Goal: Task Accomplishment & Management: Use online tool/utility

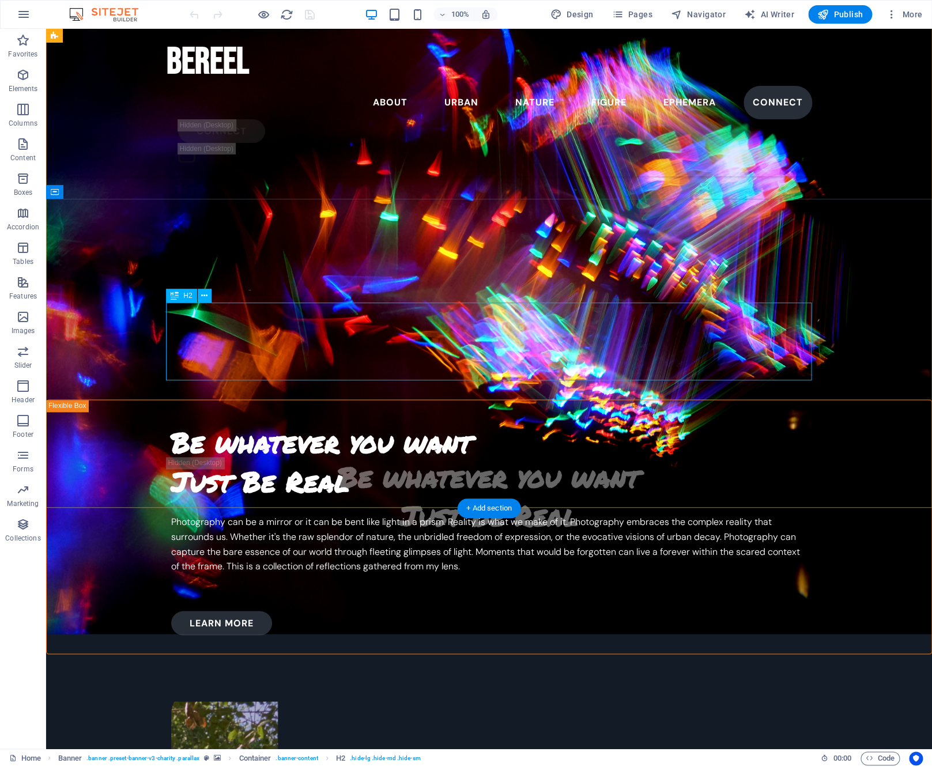
scroll to position [563, 0]
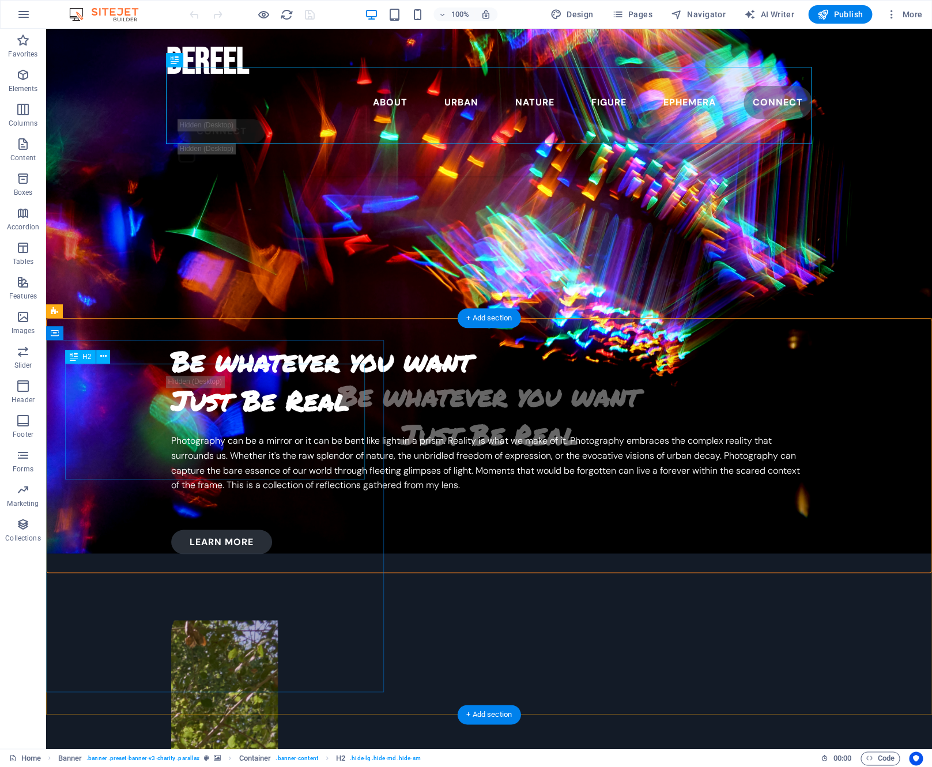
click at [171, 419] on div "Be whatever you want Just Be Real" at bounding box center [489, 380] width 636 height 77
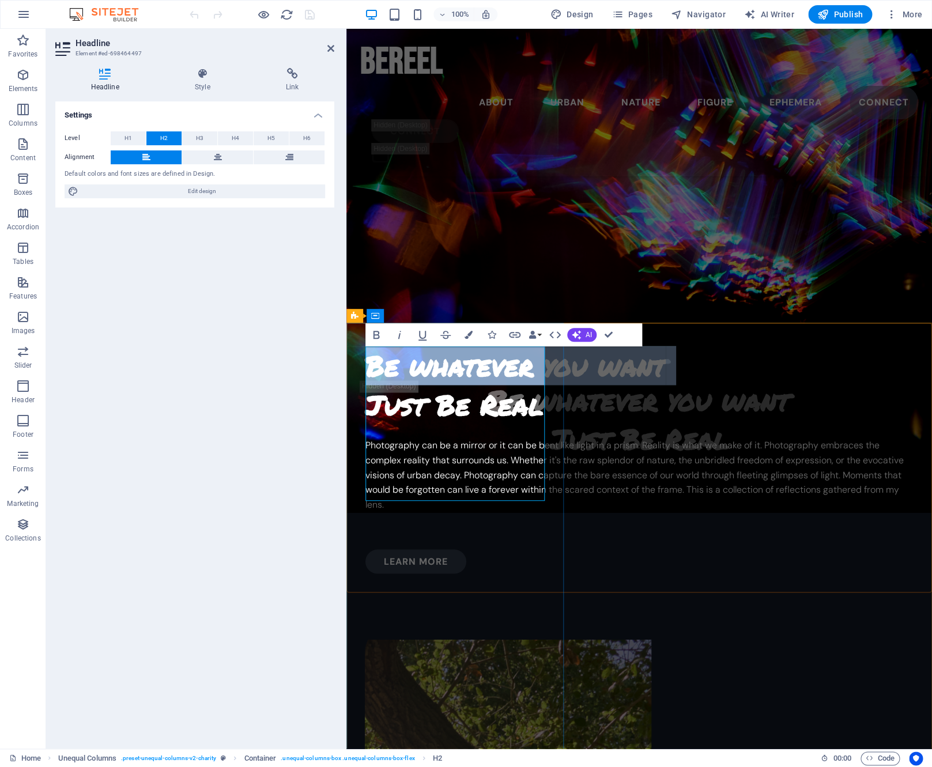
click at [432, 413] on h2 "Be whatever you want Just Be Real" at bounding box center [639, 384] width 548 height 77
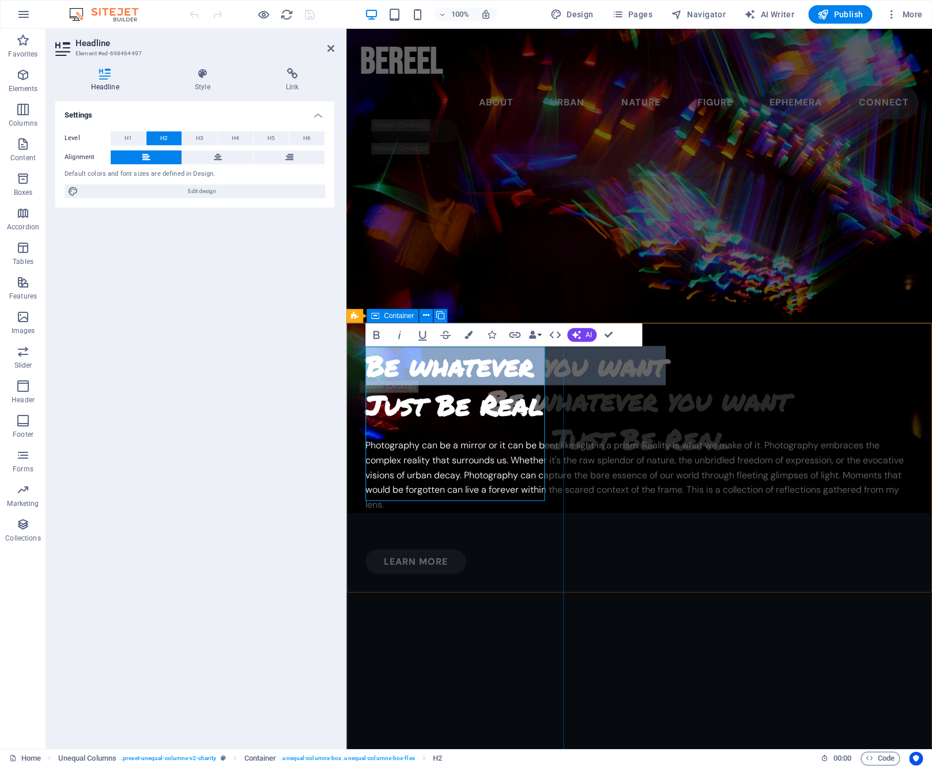
drag, startPoint x: 502, startPoint y: 408, endPoint x: 308, endPoint y: 358, distance: 200.1
click at [346, 358] on div "Be whatever you want Just Be Real Photography can be a mirror or it can be bent…" at bounding box center [639, 458] width 586 height 270
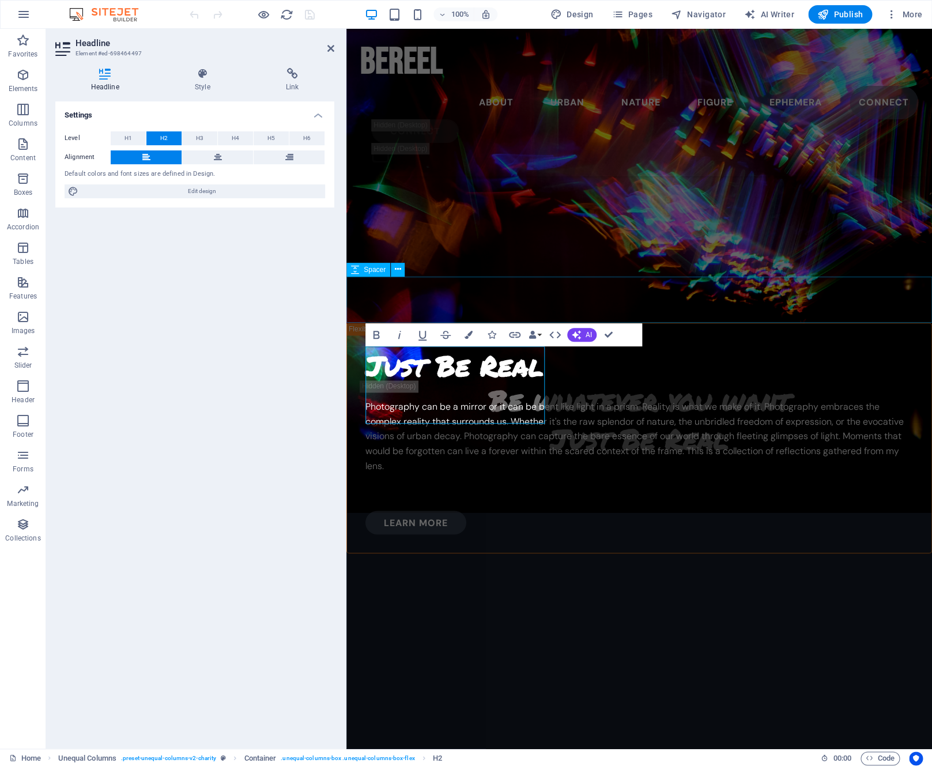
click at [551, 289] on div at bounding box center [639, 300] width 586 height 46
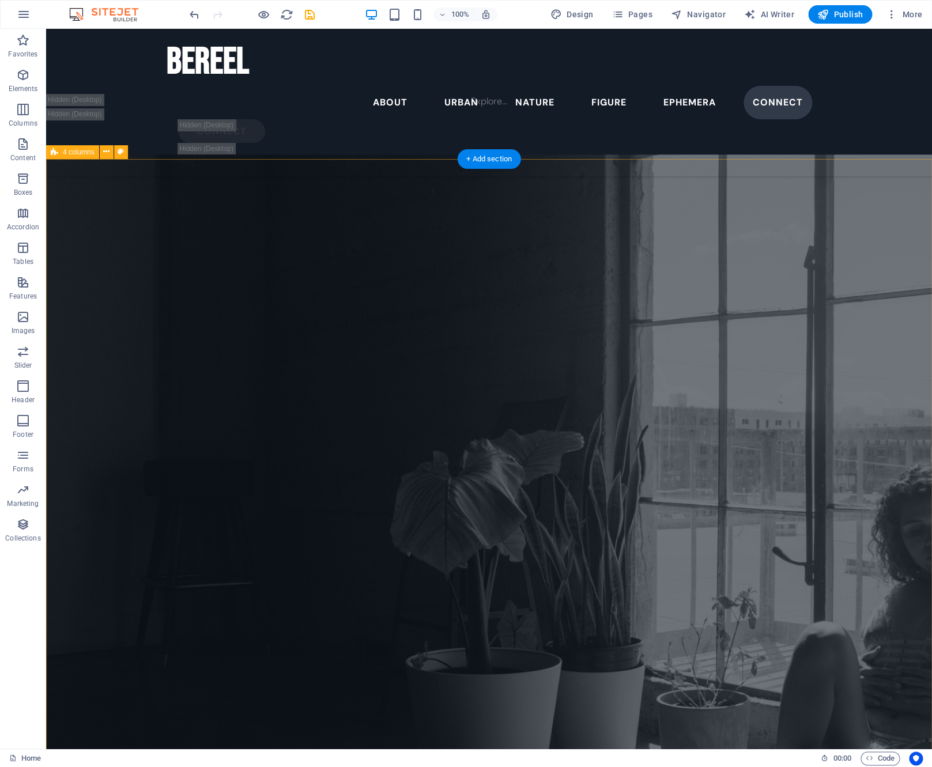
scroll to position [3902, 0]
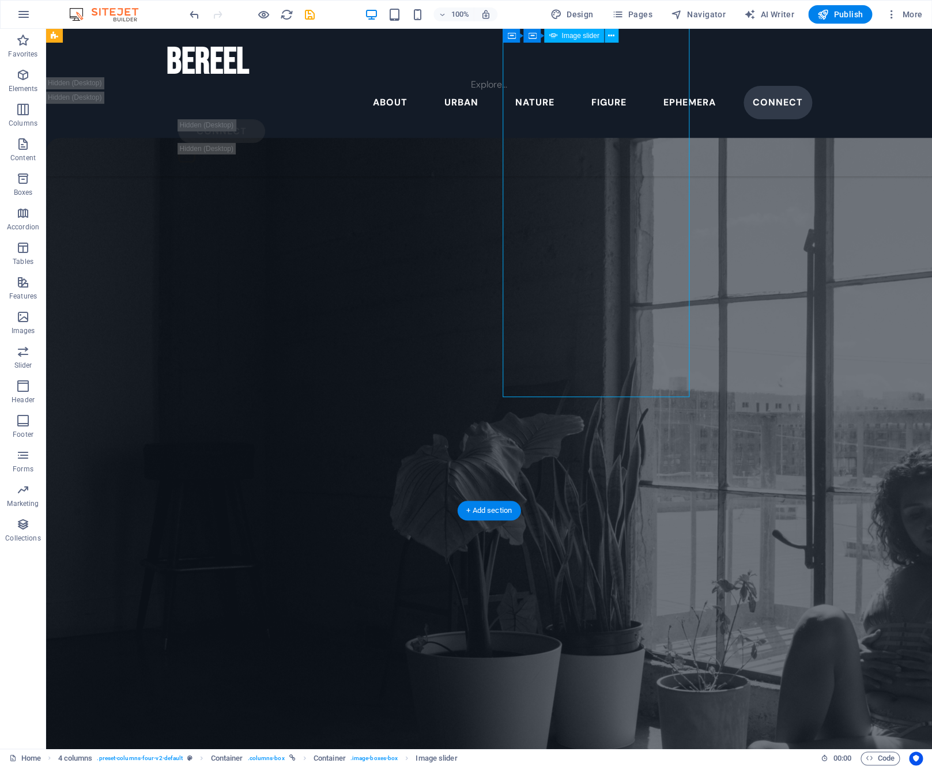
select select "vh"
select select "fade"
select select "ms"
select select "s"
select select "progressive"
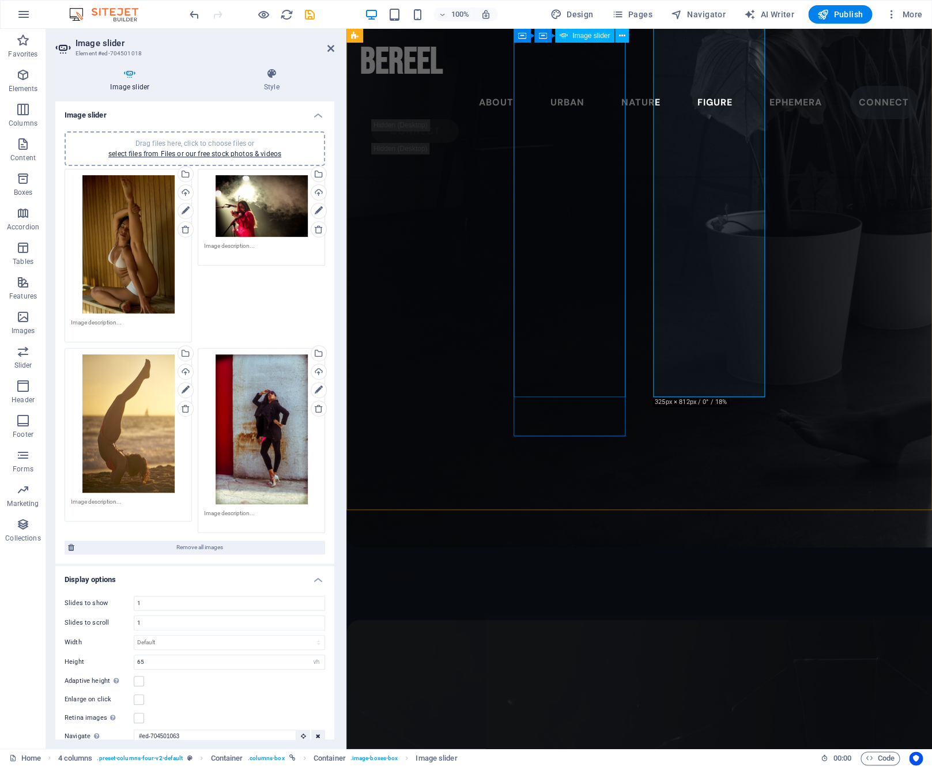
scroll to position [3405, 0]
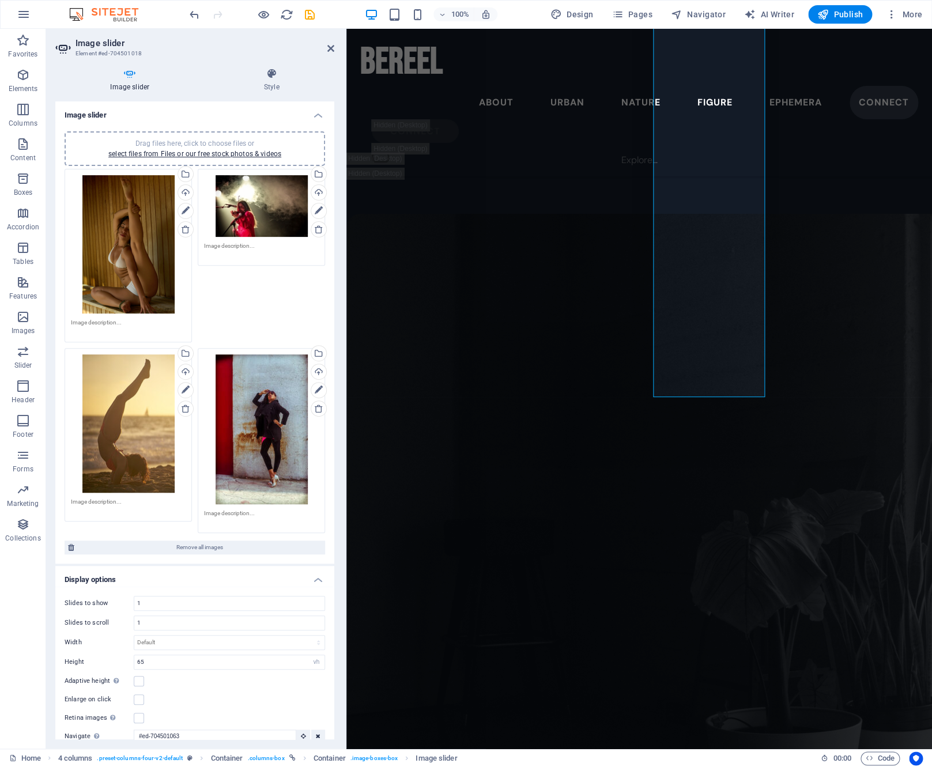
click at [141, 430] on div "Drag files here, click to choose files or select files from Files or our free s…" at bounding box center [128, 424] width 115 height 138
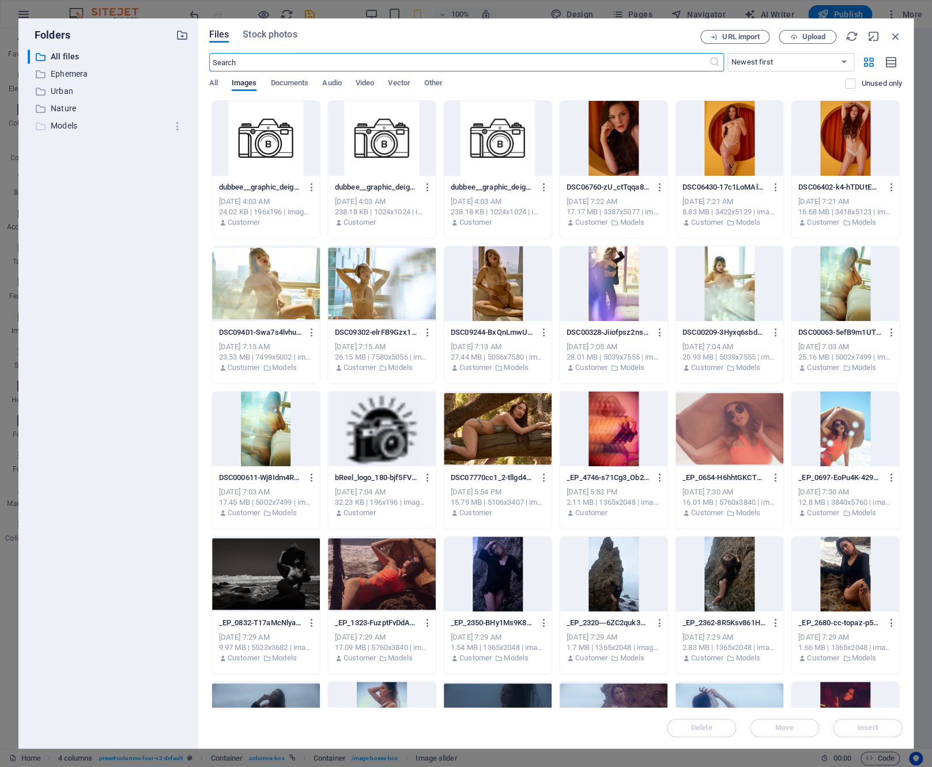
click at [77, 125] on p "Models" at bounding box center [109, 125] width 116 height 13
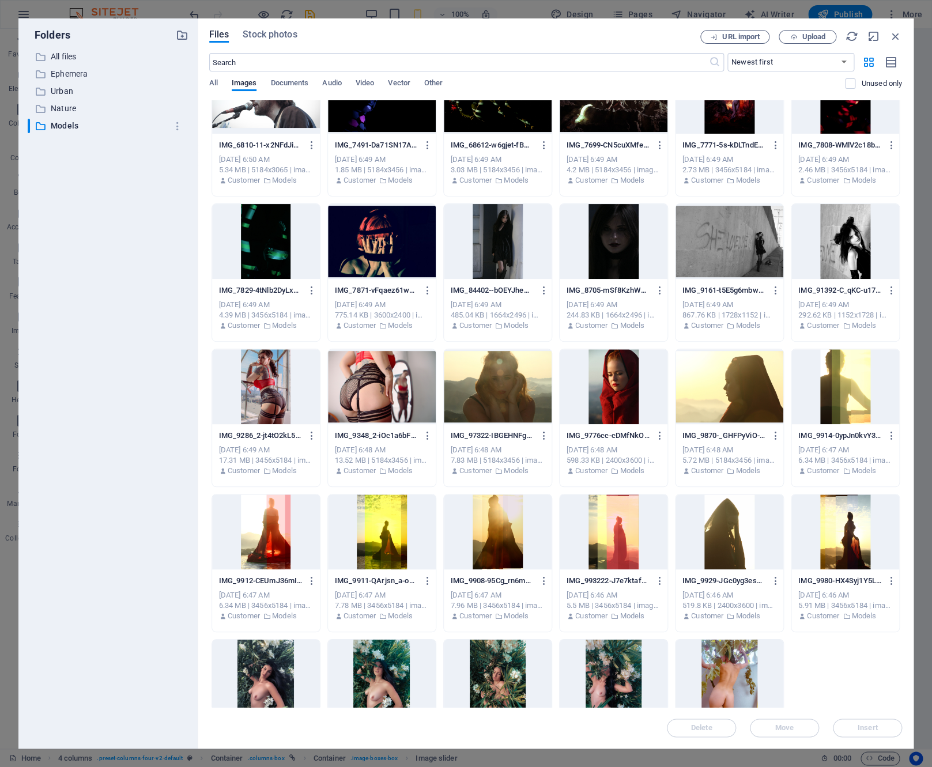
scroll to position [3189, 0]
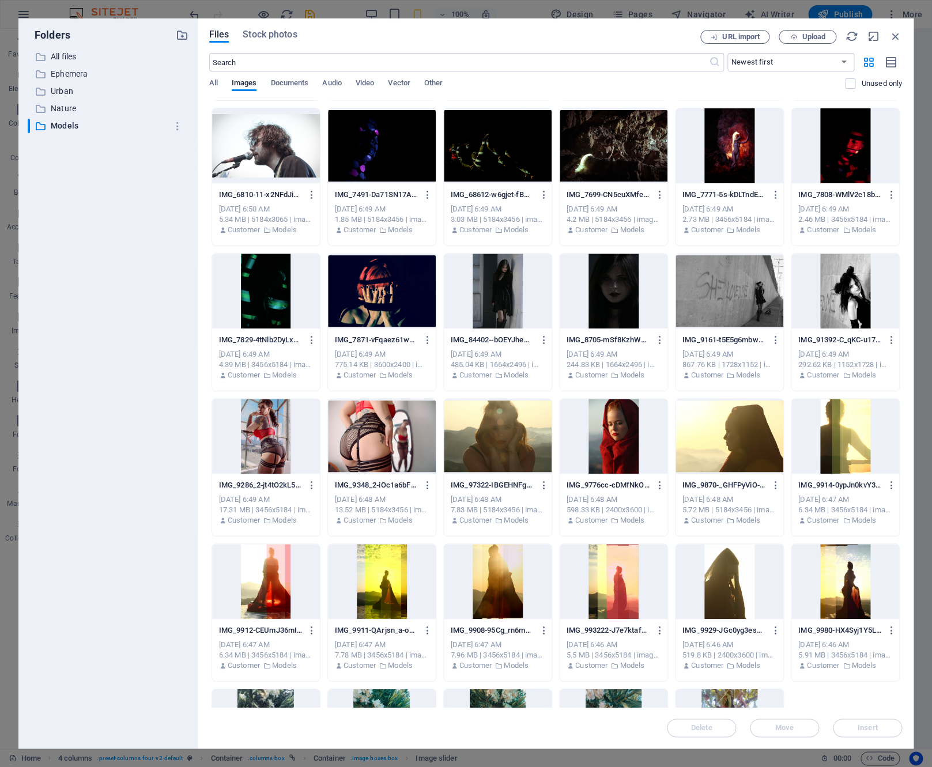
click at [621, 429] on div at bounding box center [614, 436] width 108 height 75
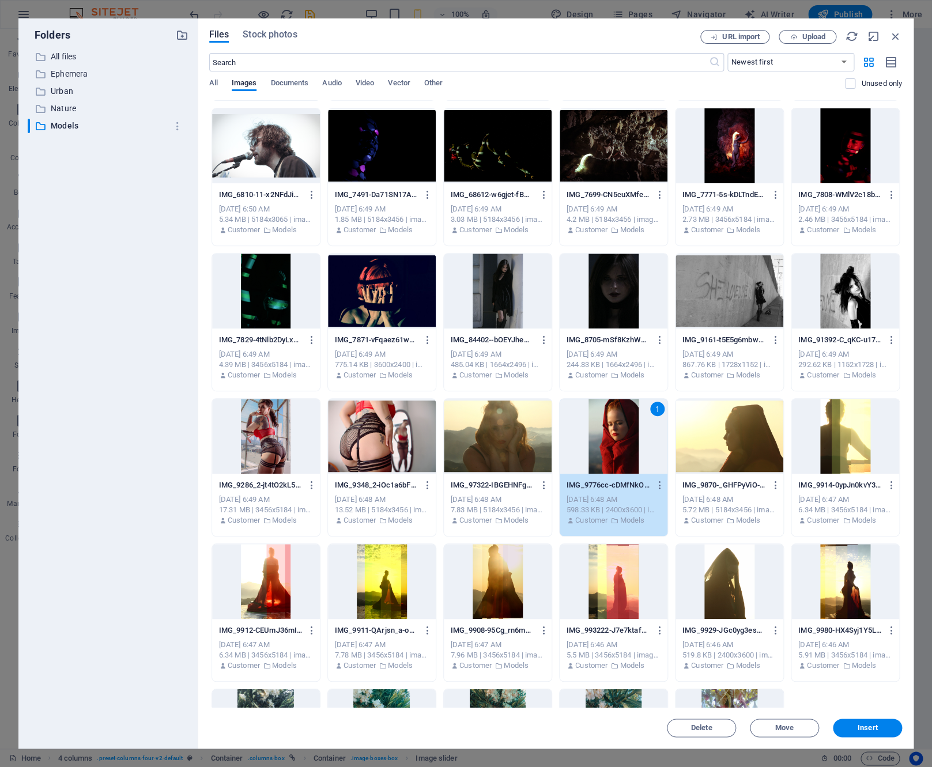
click at [621, 429] on div "1" at bounding box center [614, 436] width 108 height 75
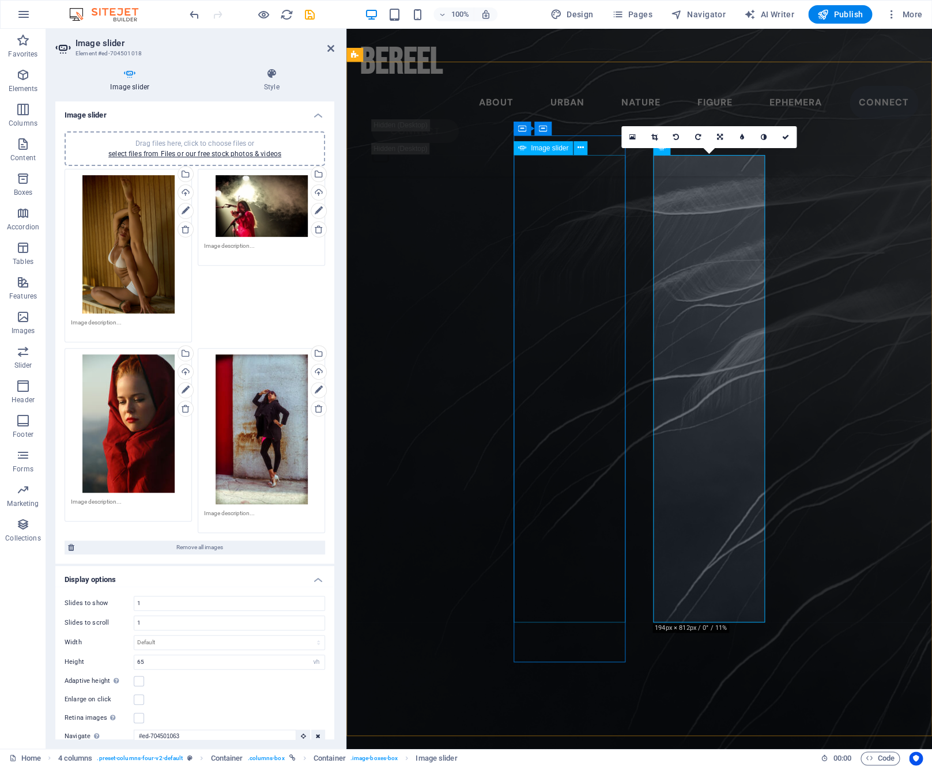
scroll to position [3179, 0]
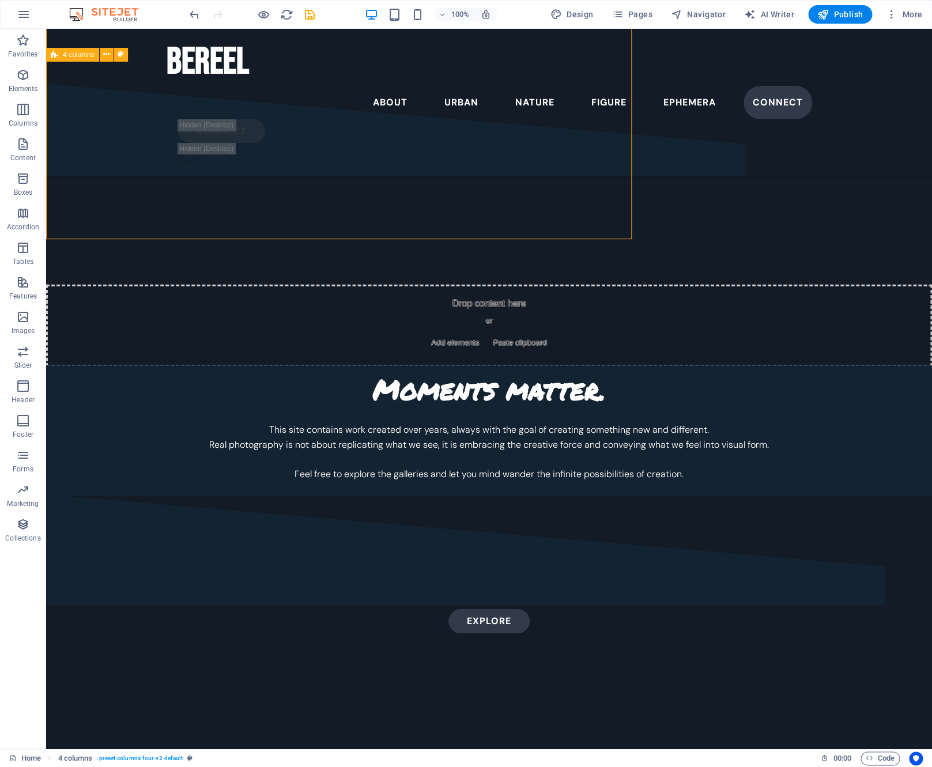
scroll to position [3676, 0]
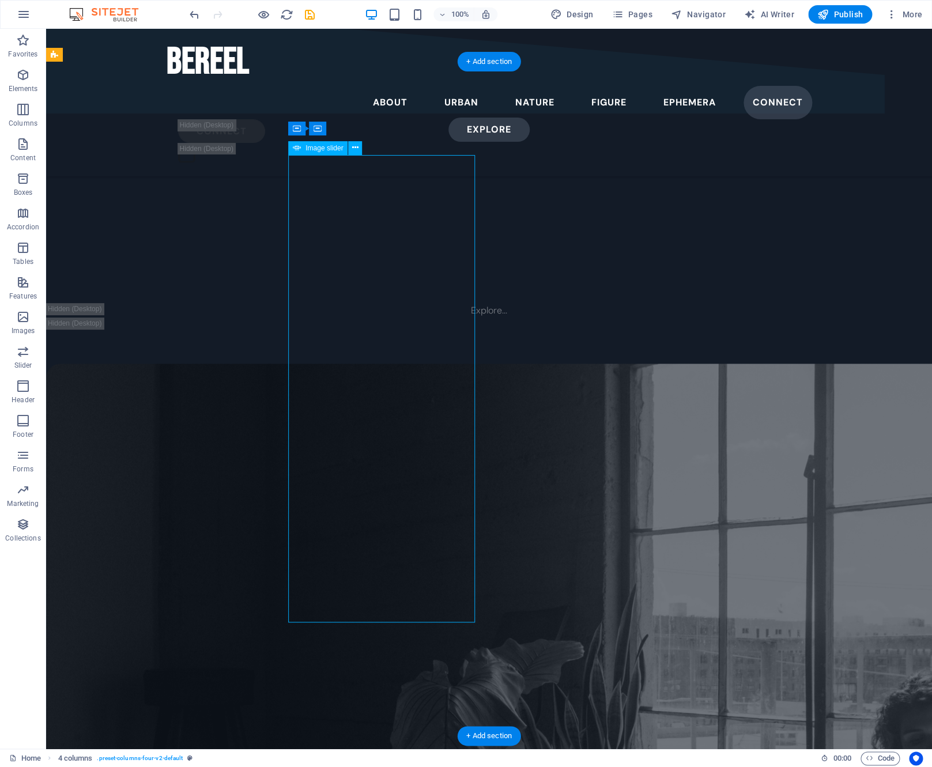
select select "vh"
select select "fade"
select select "ms"
select select "s"
select select "progressive"
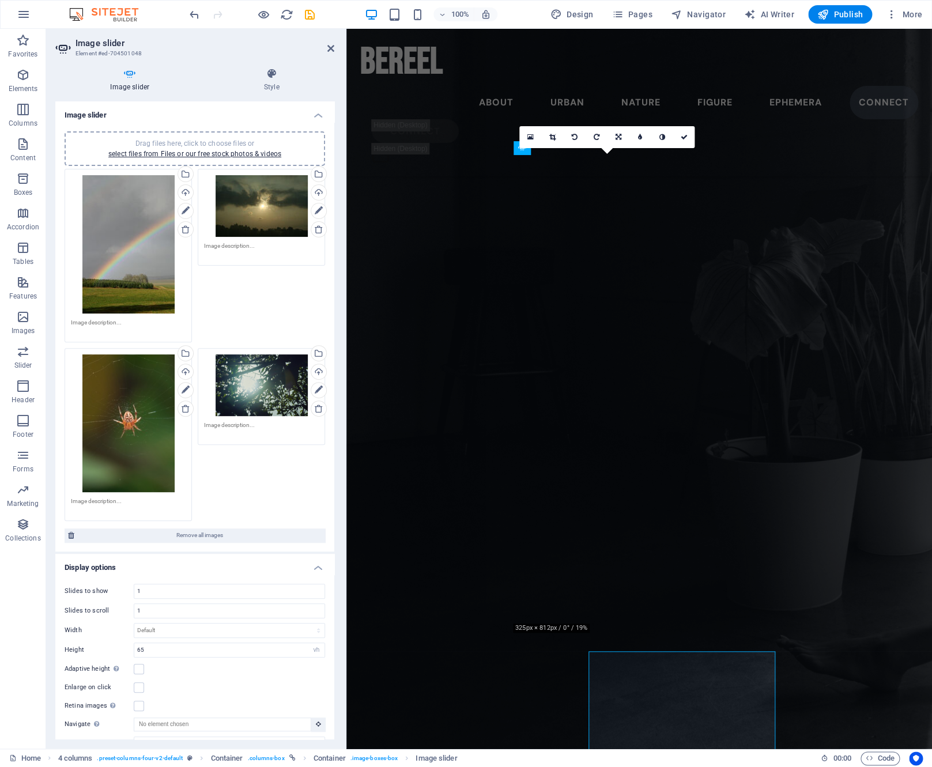
scroll to position [3179, 0]
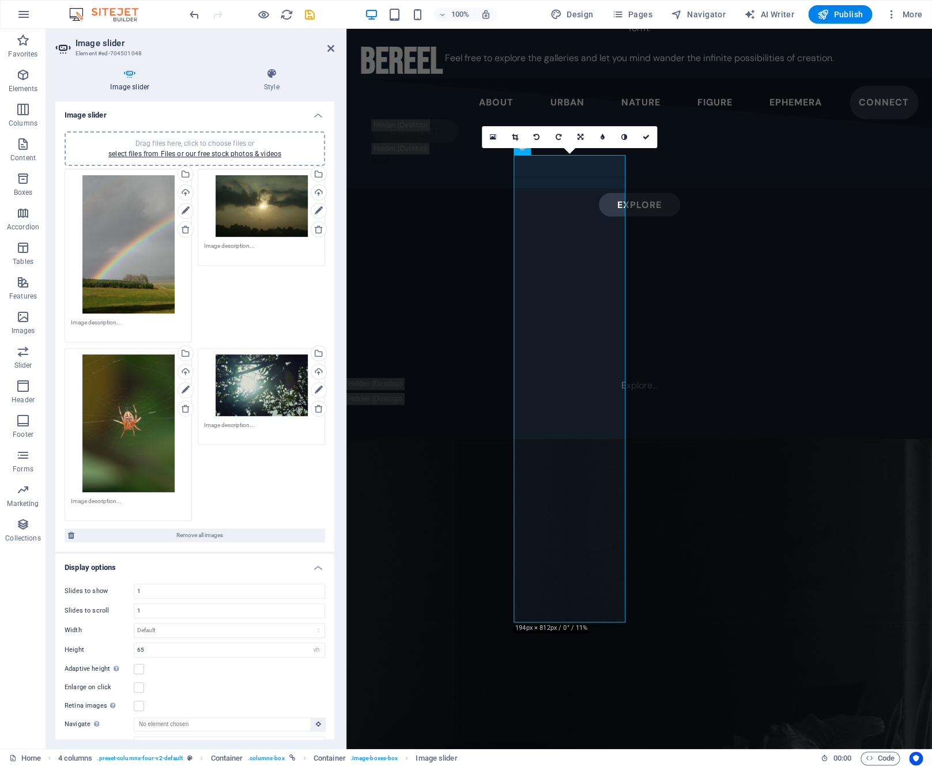
click at [236, 383] on div "Drag files here, click to choose files or select files from Files or our free s…" at bounding box center [261, 386] width 115 height 62
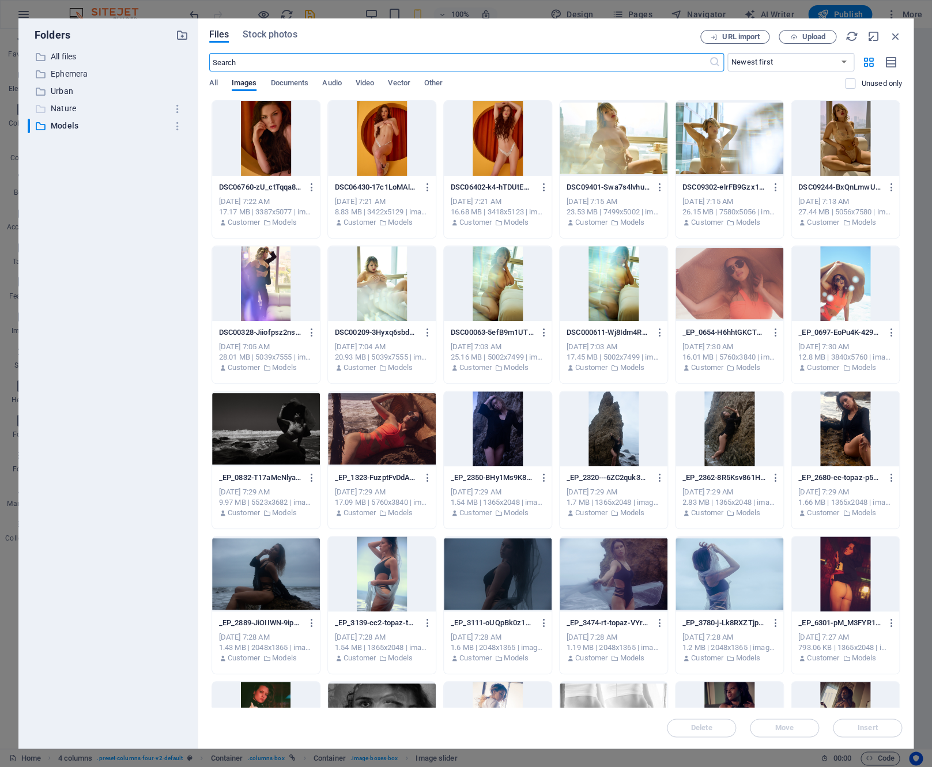
scroll to position [4478, 0]
click at [69, 108] on p "Nature" at bounding box center [109, 108] width 116 height 13
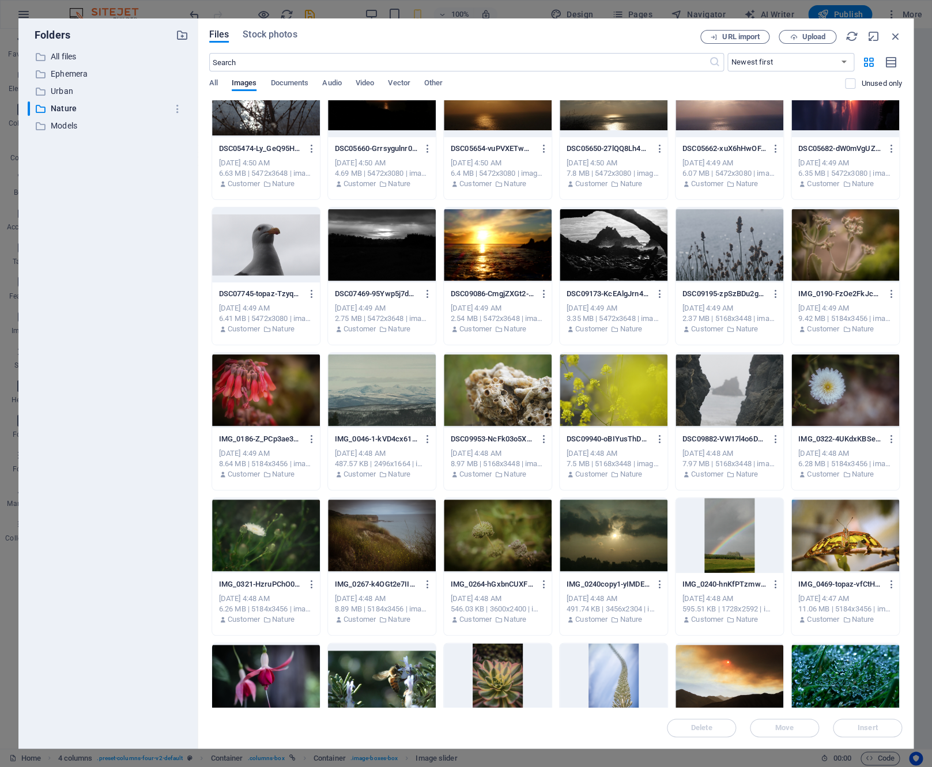
scroll to position [240, 0]
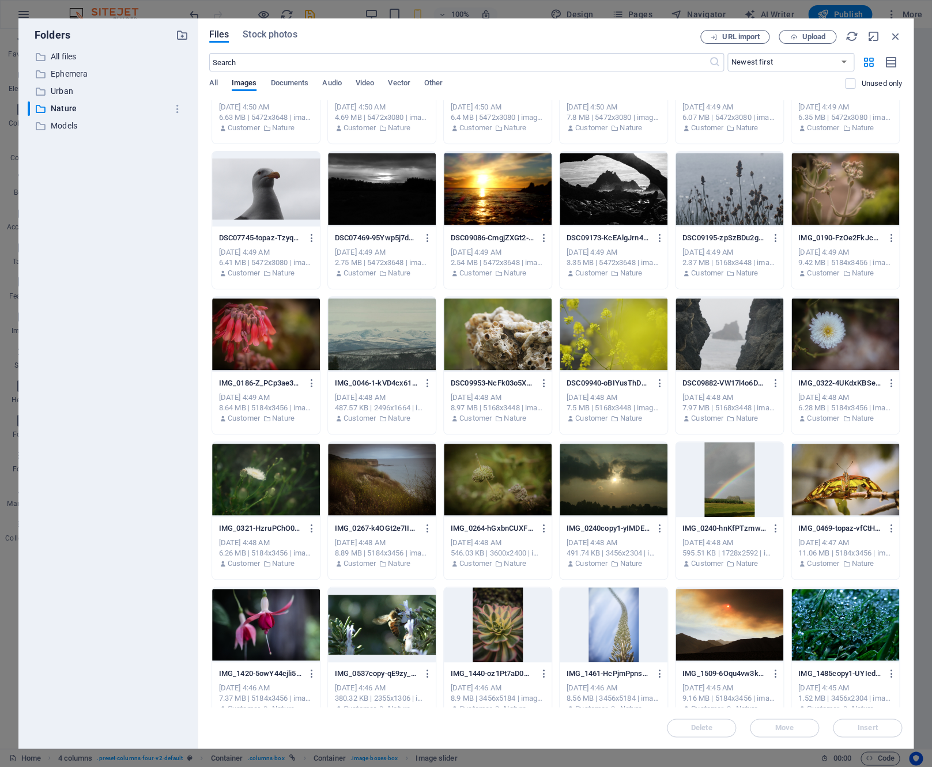
click at [596, 336] on div at bounding box center [614, 334] width 108 height 75
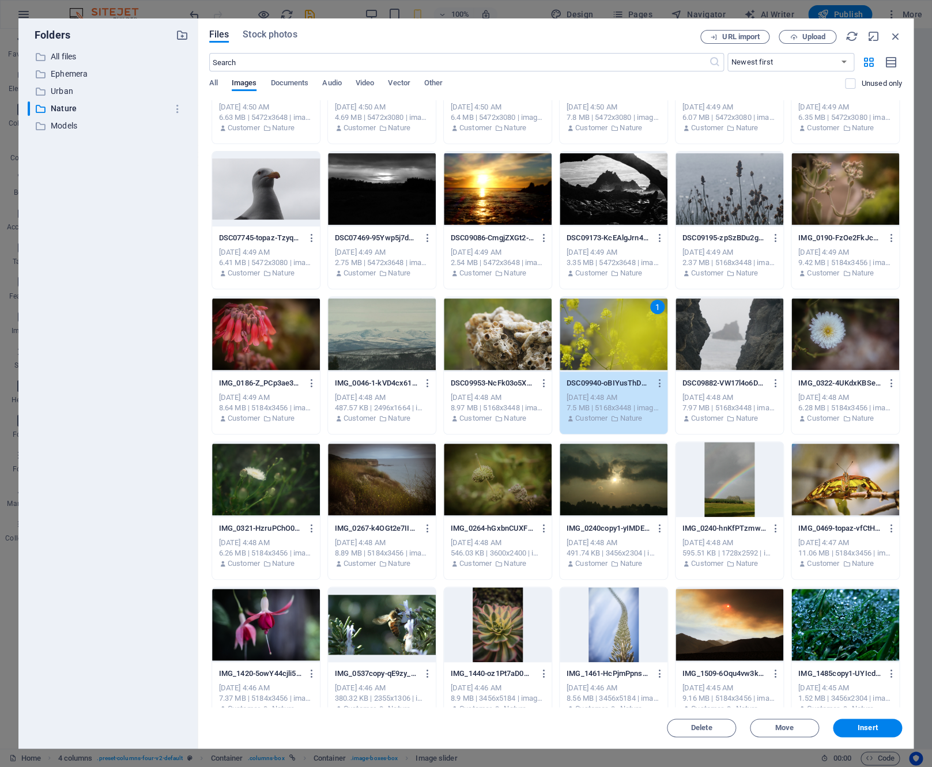
click at [596, 336] on div "1" at bounding box center [614, 334] width 108 height 75
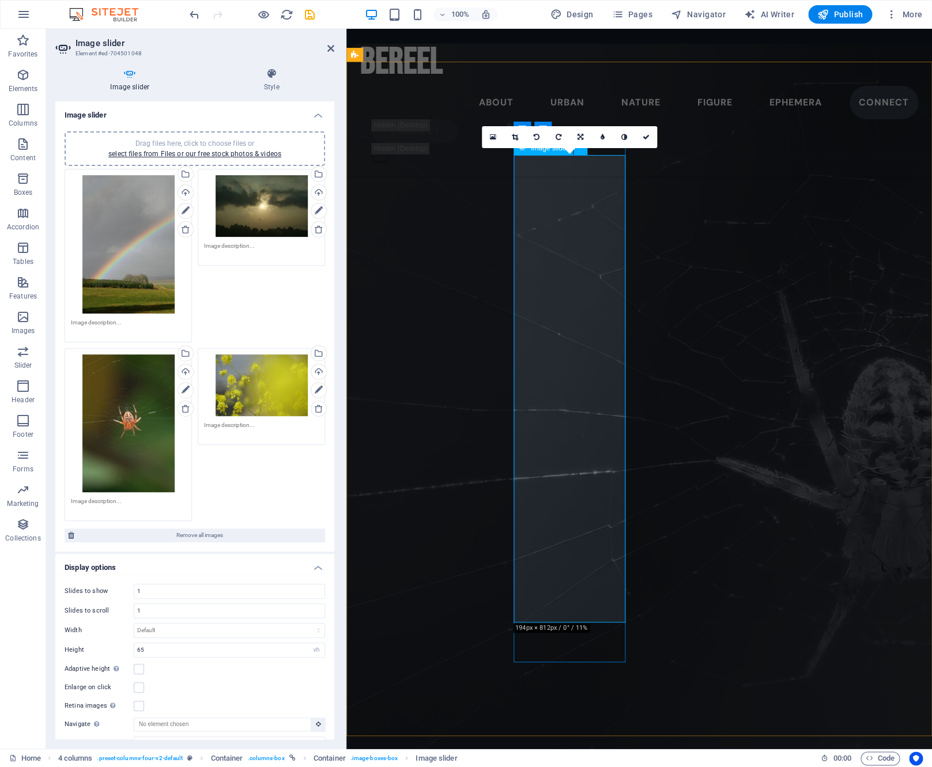
scroll to position [3179, 0]
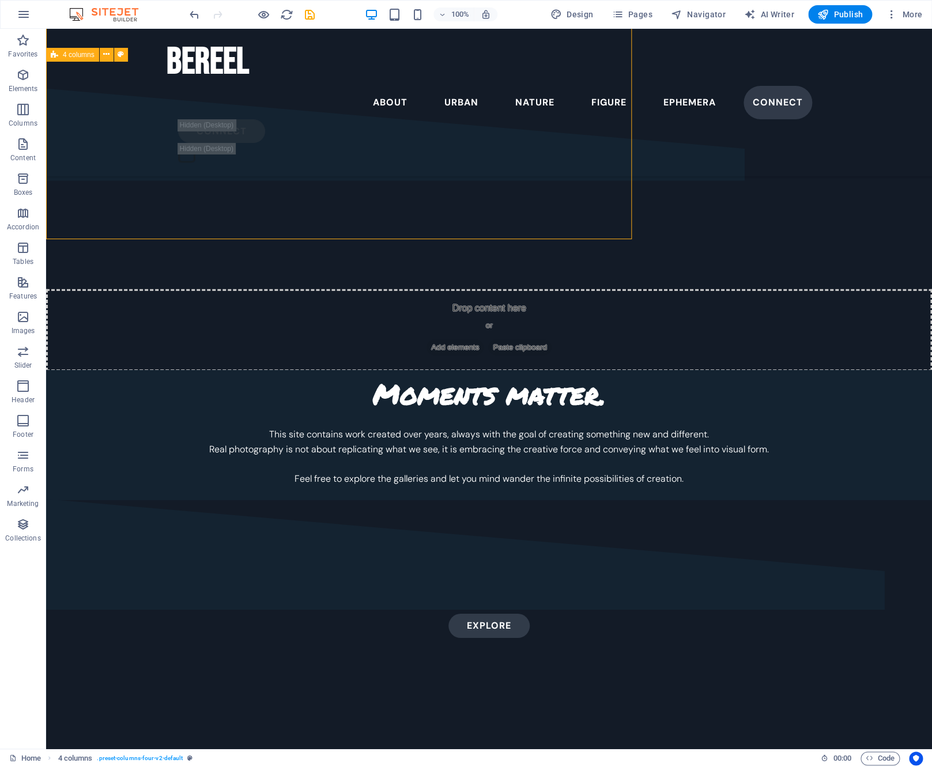
scroll to position [3676, 0]
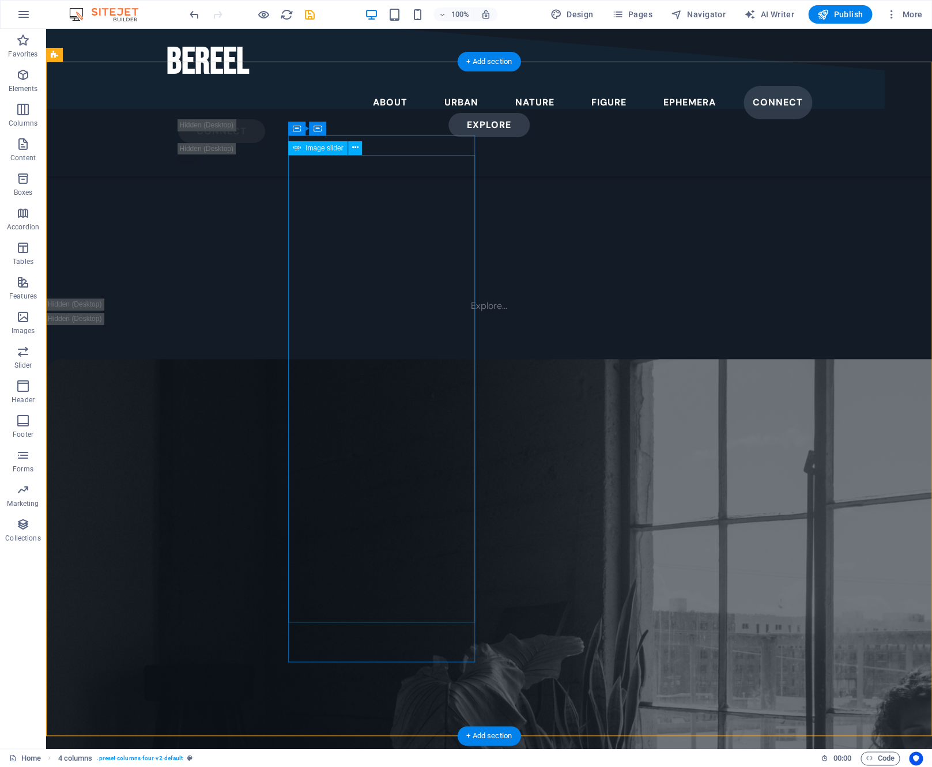
select select "vh"
select select "fade"
select select "ms"
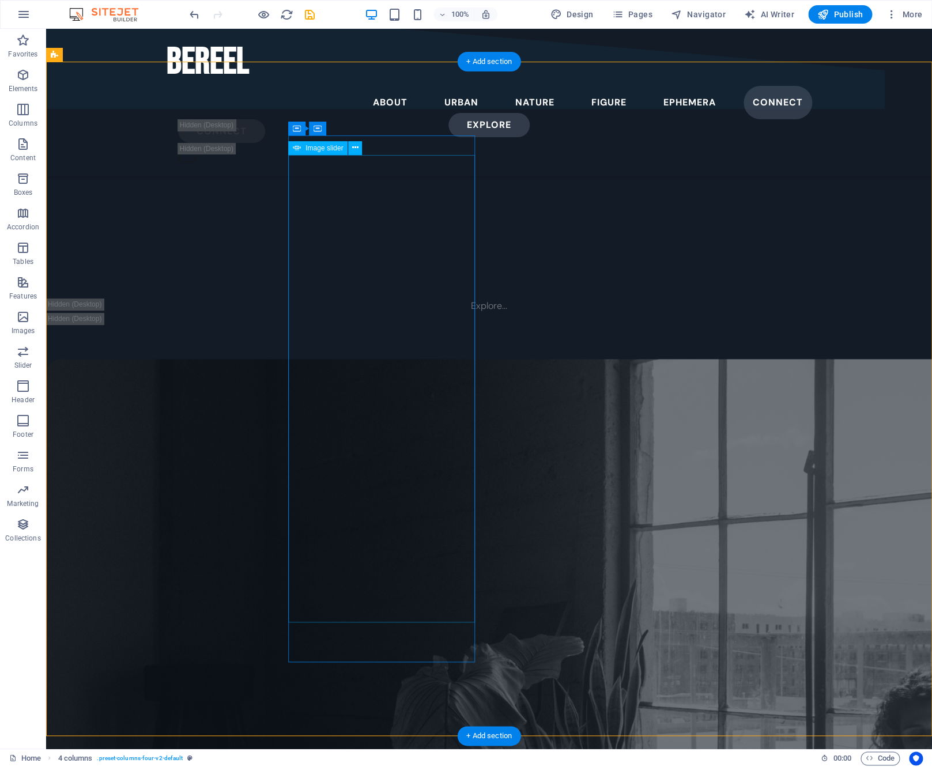
select select "s"
select select "progressive"
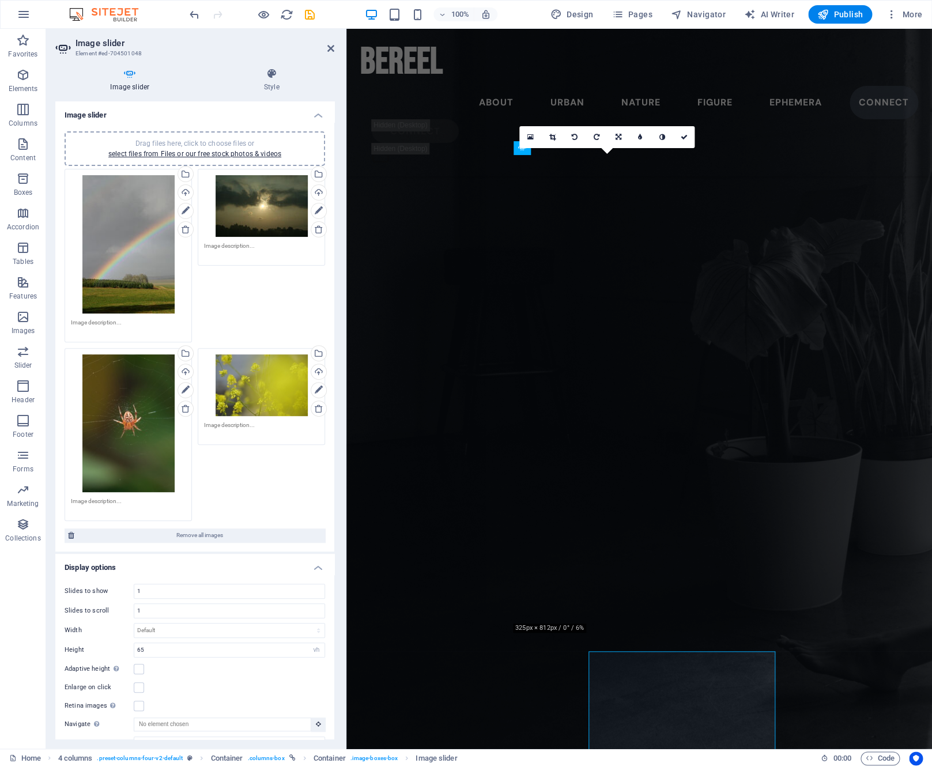
scroll to position [3179, 0]
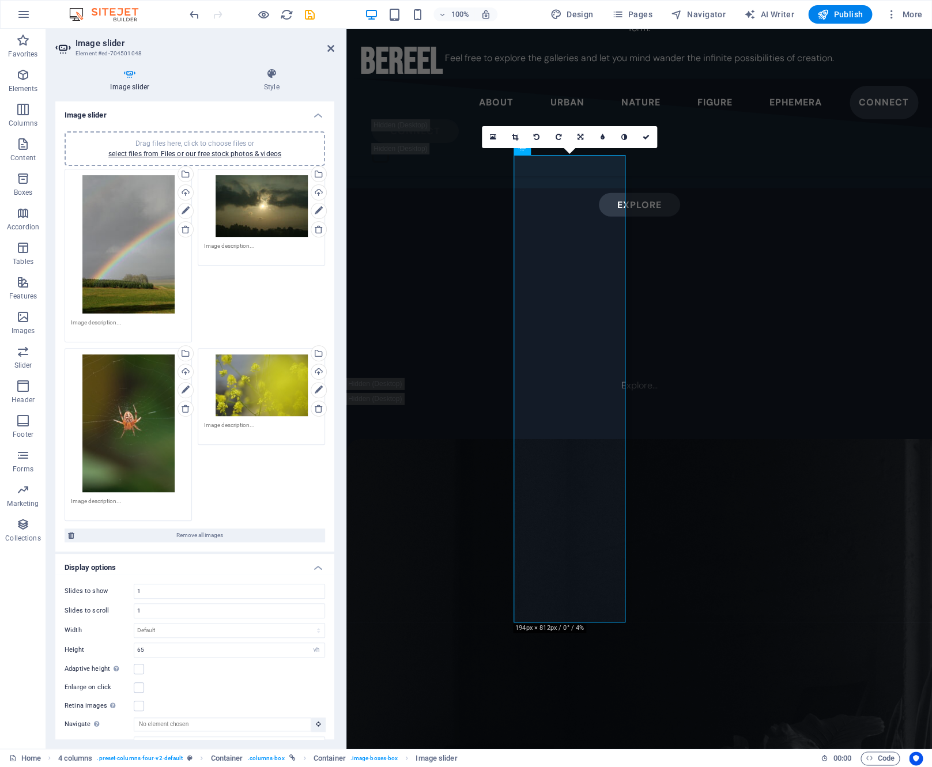
click at [274, 378] on div "Drag files here, click to choose files or select files from Files or our free s…" at bounding box center [261, 386] width 115 height 62
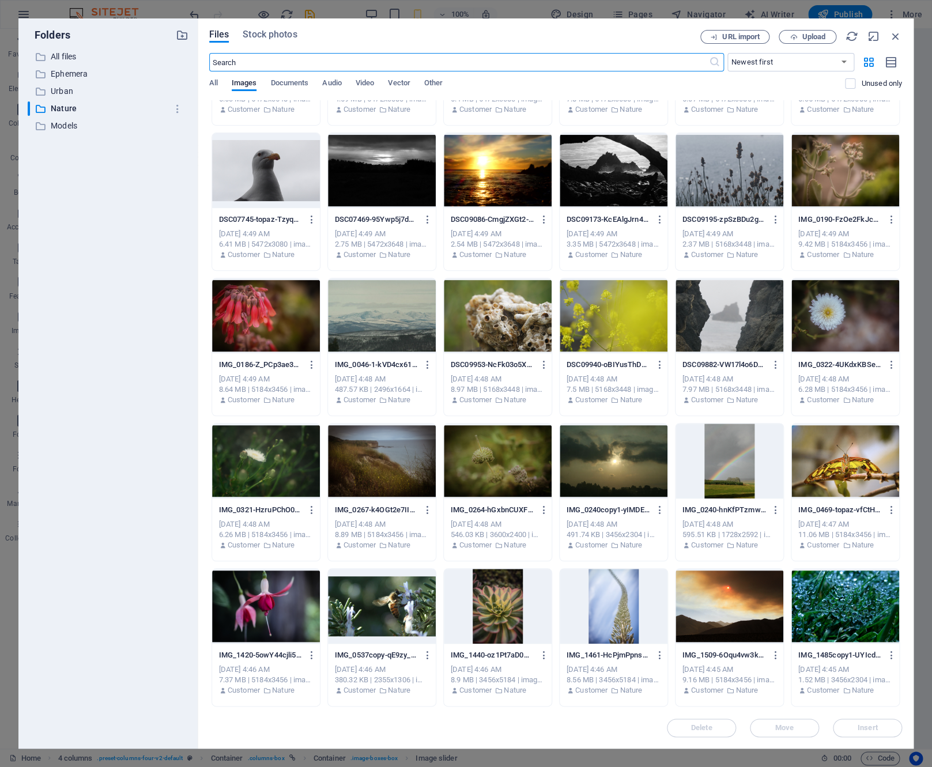
scroll to position [360, 0]
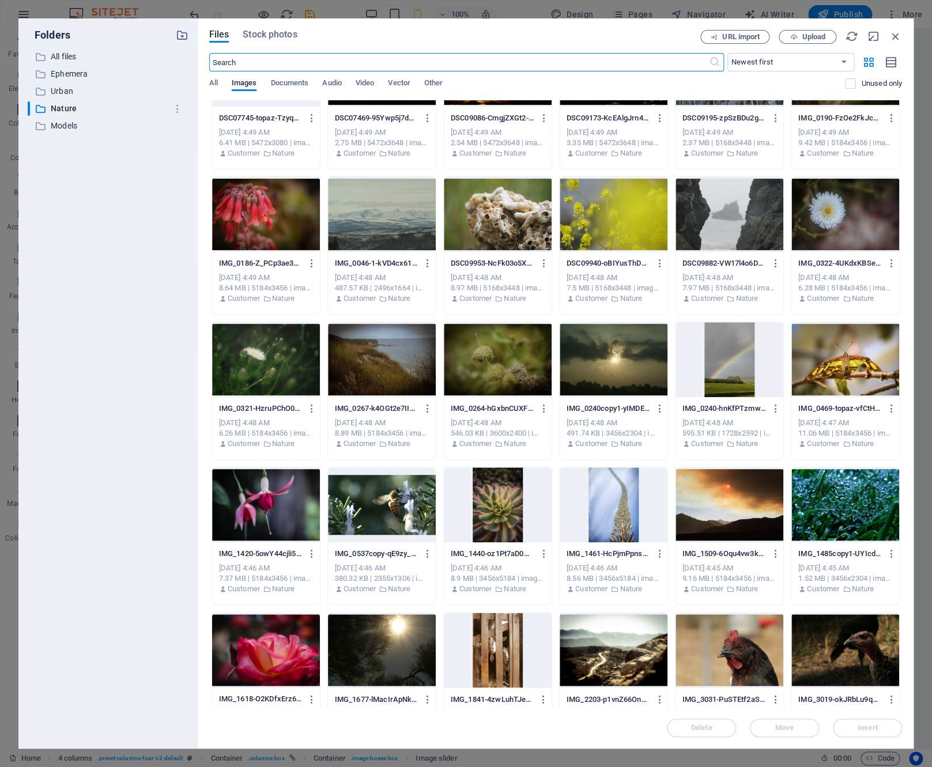
click at [261, 359] on div at bounding box center [266, 359] width 108 height 75
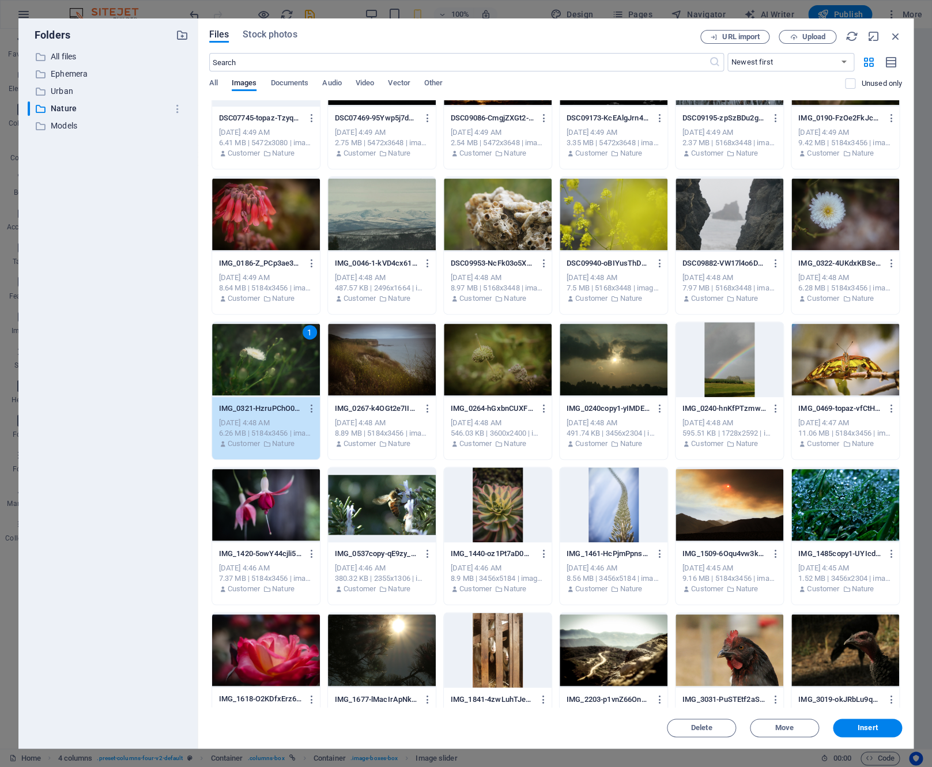
click at [261, 359] on div "1" at bounding box center [266, 359] width 108 height 75
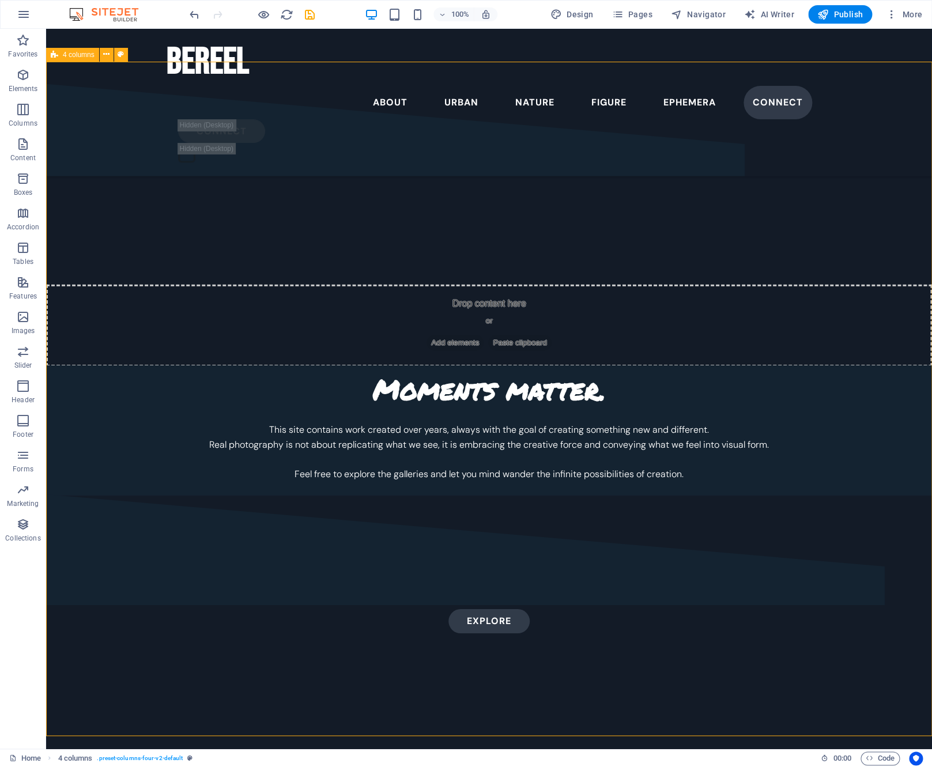
scroll to position [3676, 0]
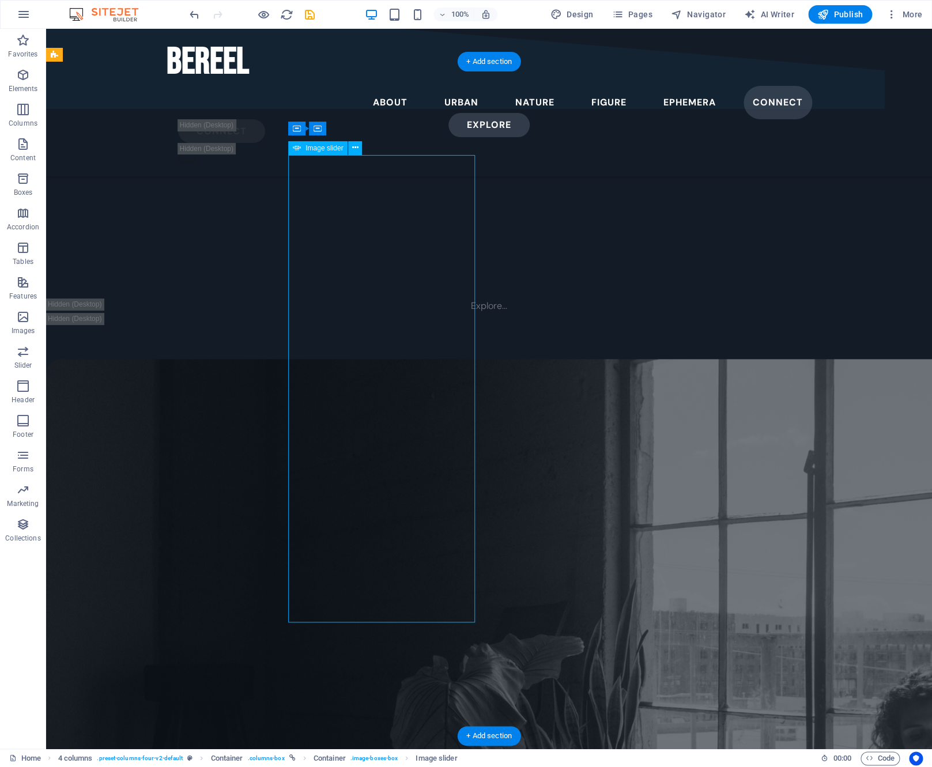
select select "vh"
select select "fade"
select select "ms"
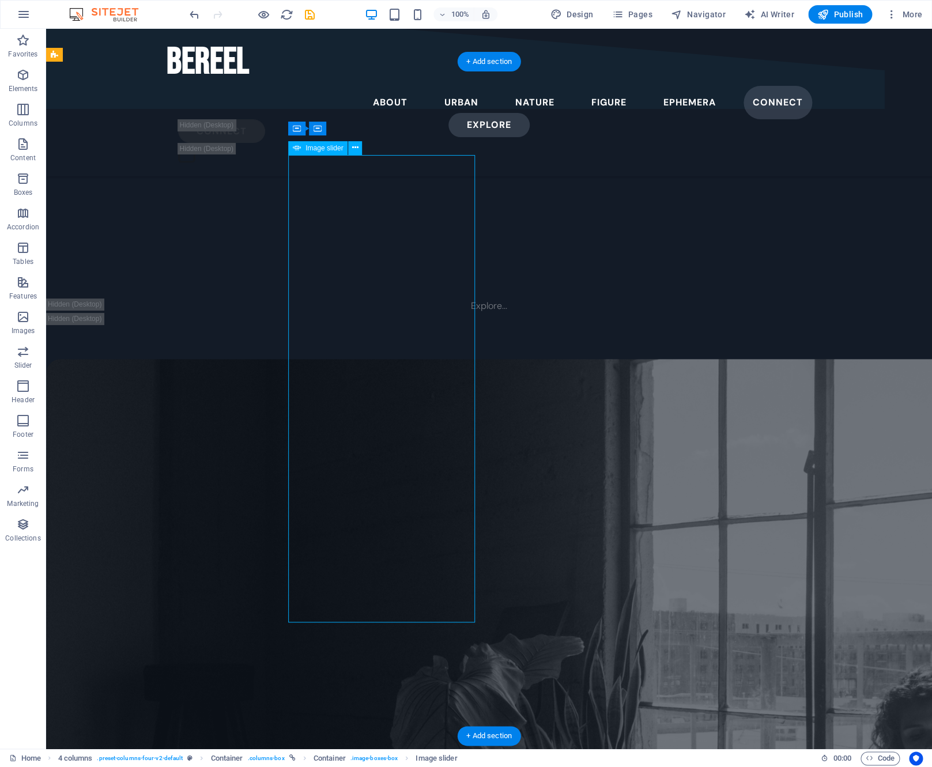
select select "s"
select select "progressive"
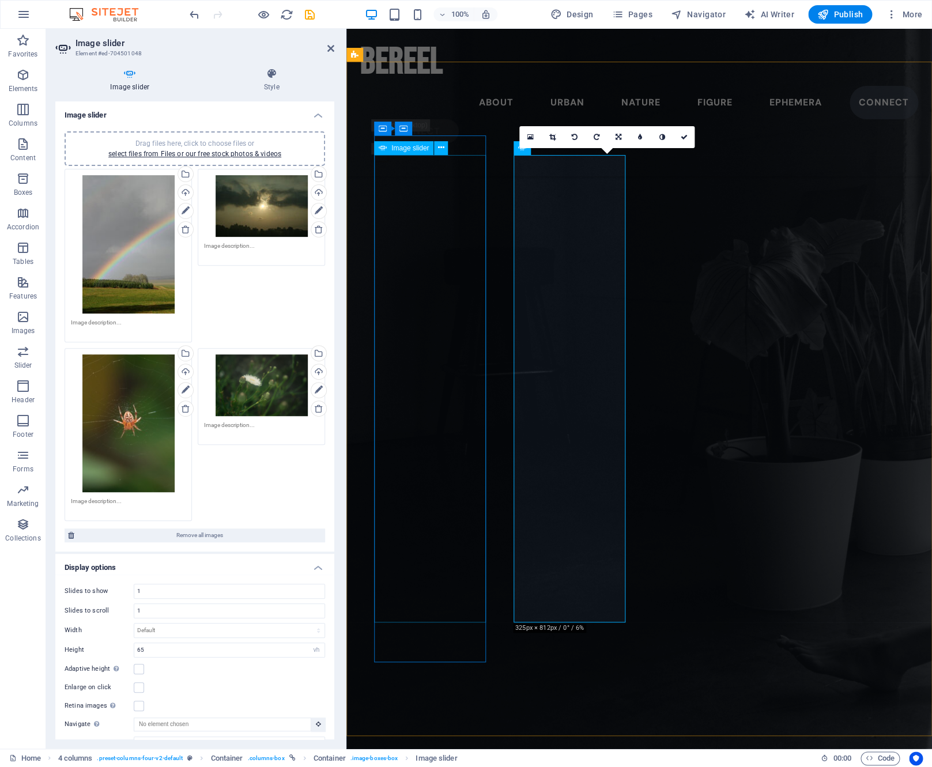
scroll to position [3179, 0]
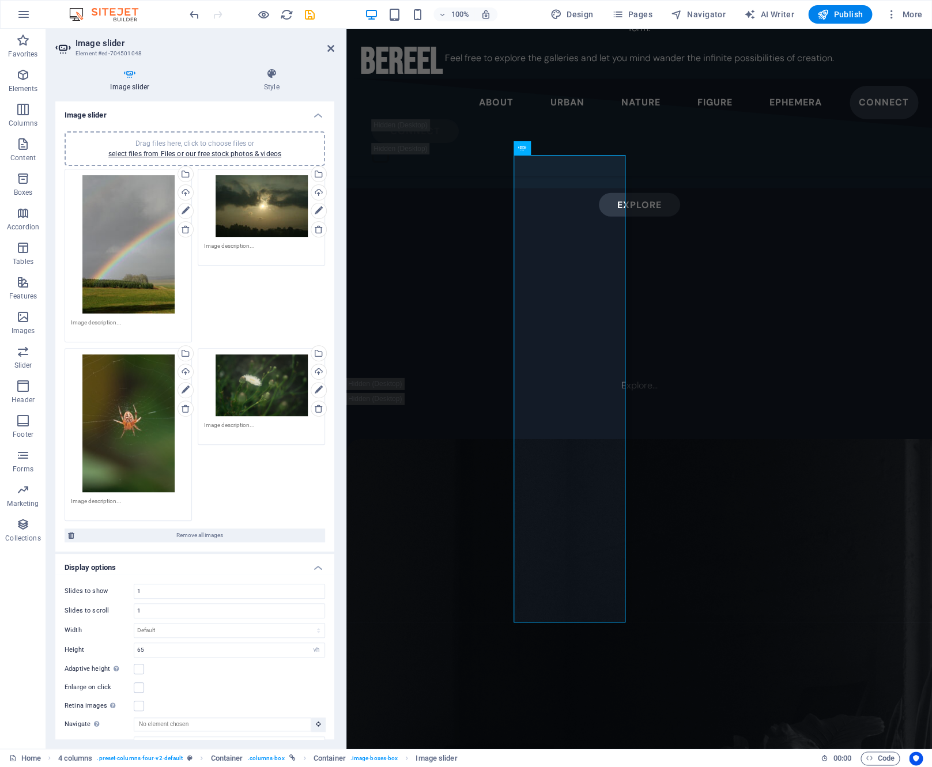
click at [284, 401] on div "Drag files here, click to choose files or select files from Files or our free s…" at bounding box center [261, 386] width 115 height 62
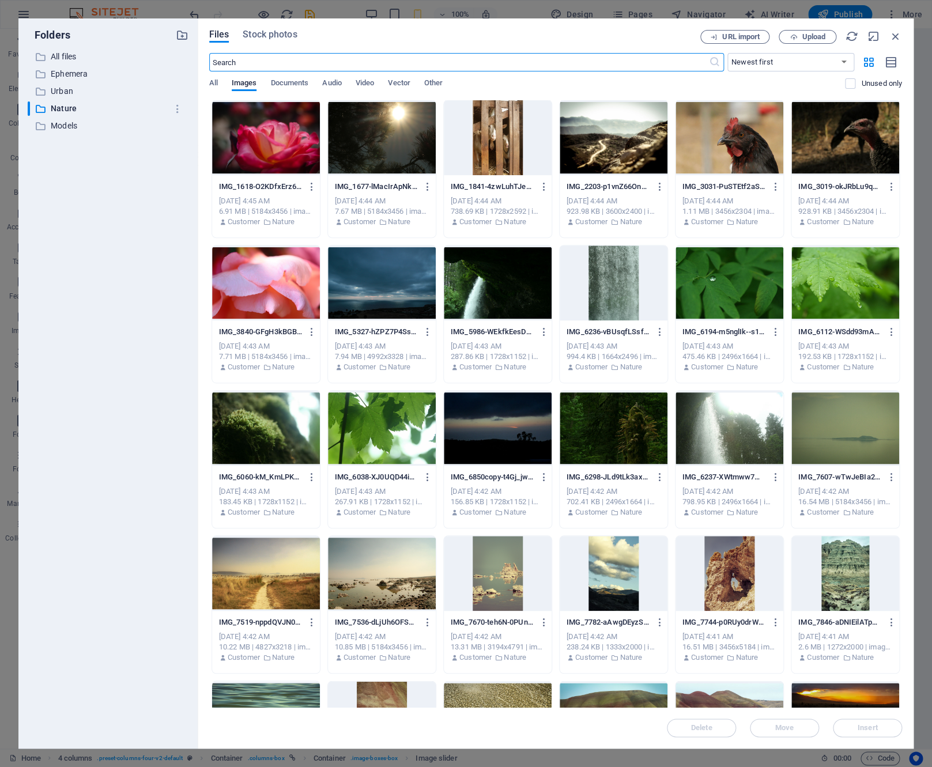
scroll to position [932, 0]
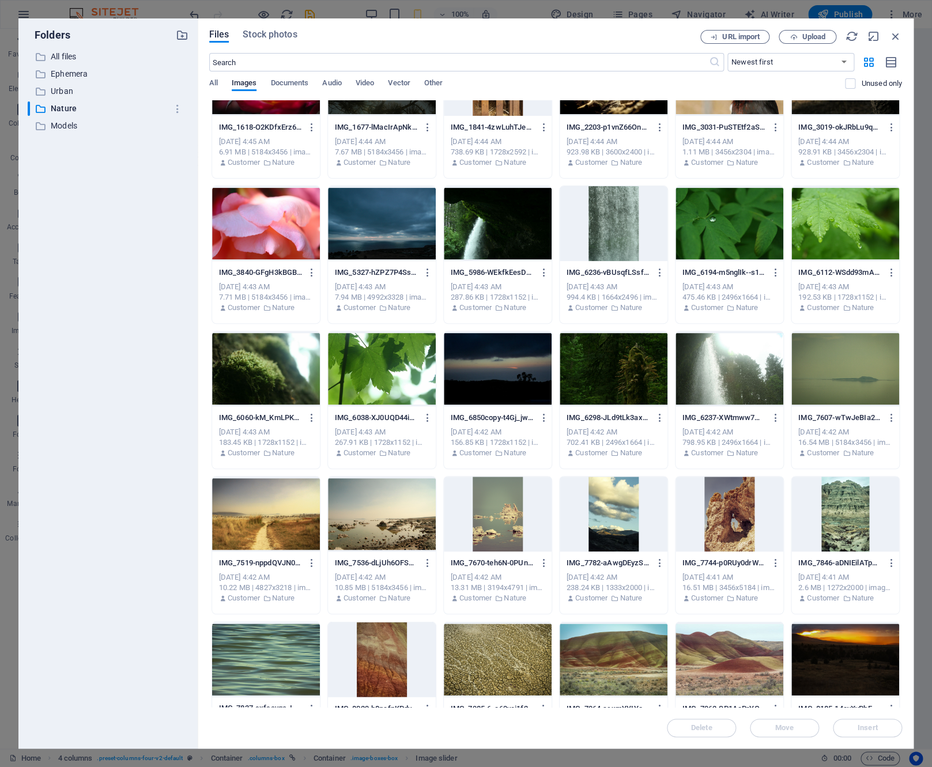
click at [403, 390] on div at bounding box center [382, 368] width 108 height 75
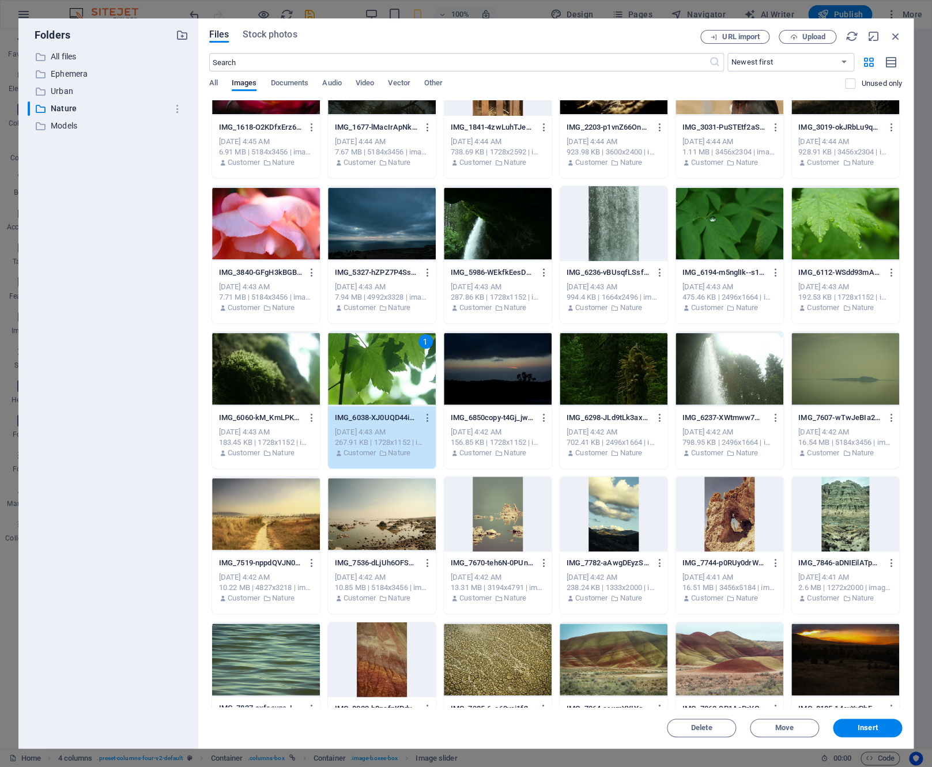
click at [403, 390] on div "1" at bounding box center [382, 368] width 108 height 75
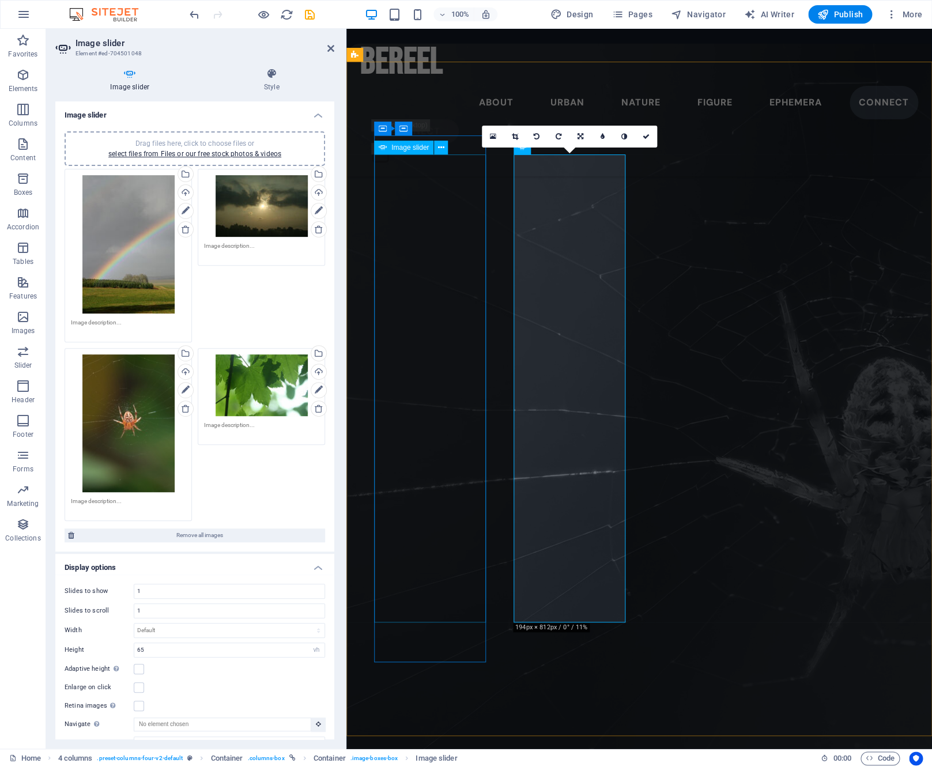
scroll to position [3179, 0]
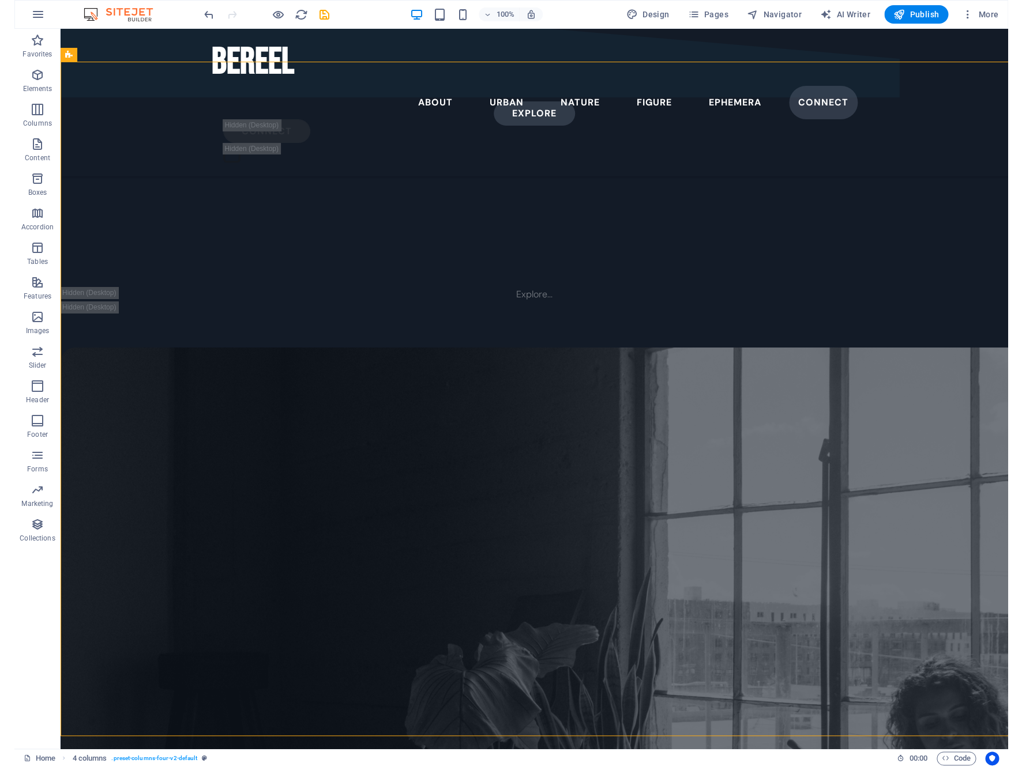
scroll to position [3827, 0]
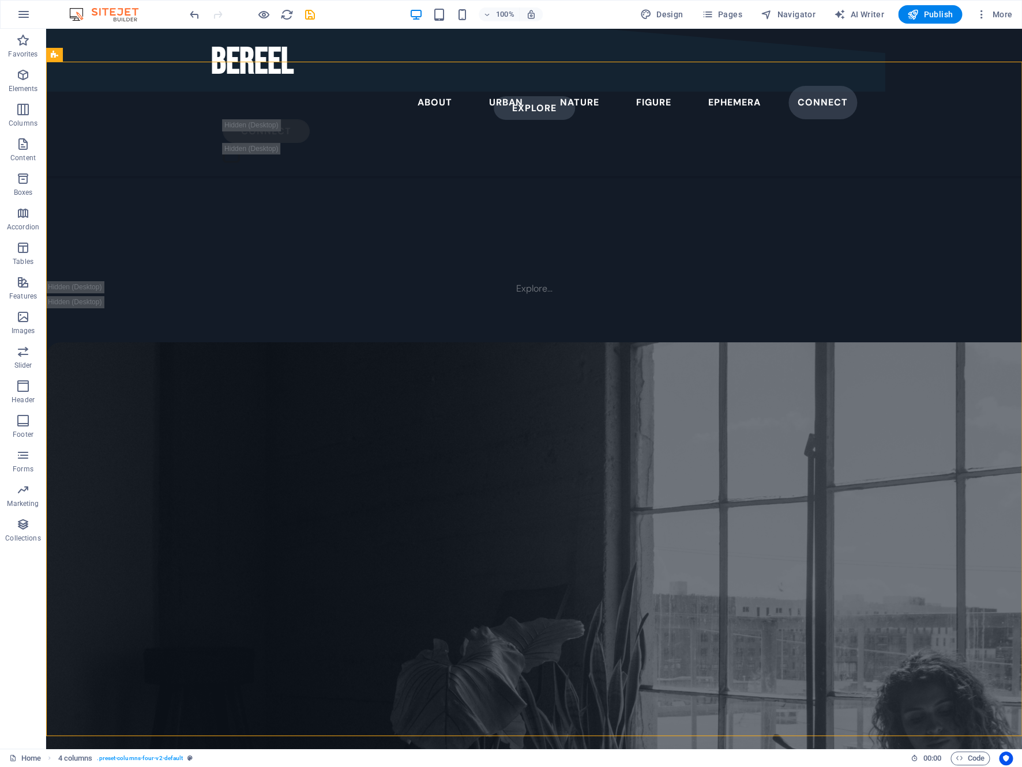
click at [460, 7] on div "100%" at bounding box center [475, 14] width 133 height 18
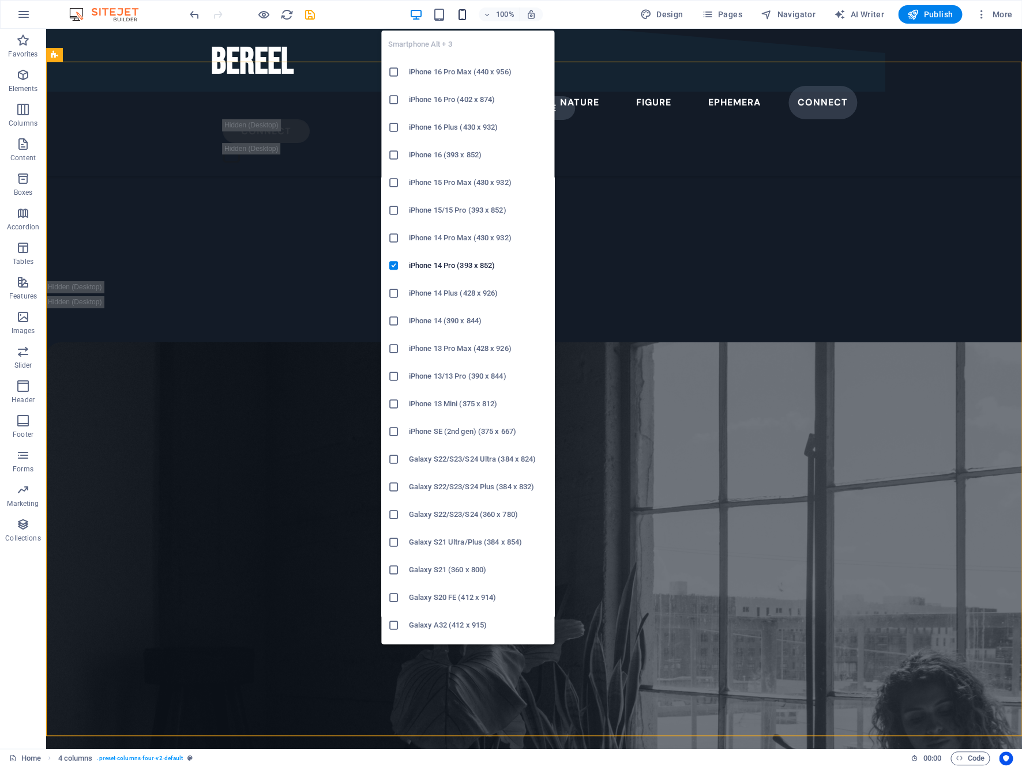
click at [462, 10] on icon "button" at bounding box center [461, 14] width 13 height 13
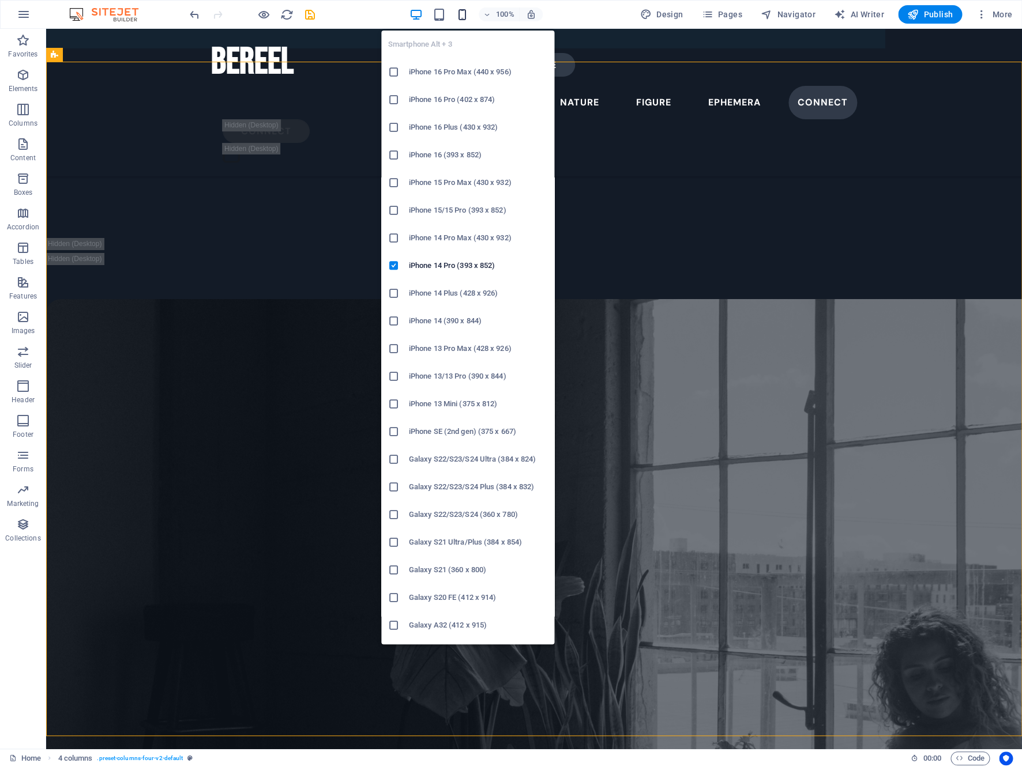
scroll to position [3417, 0]
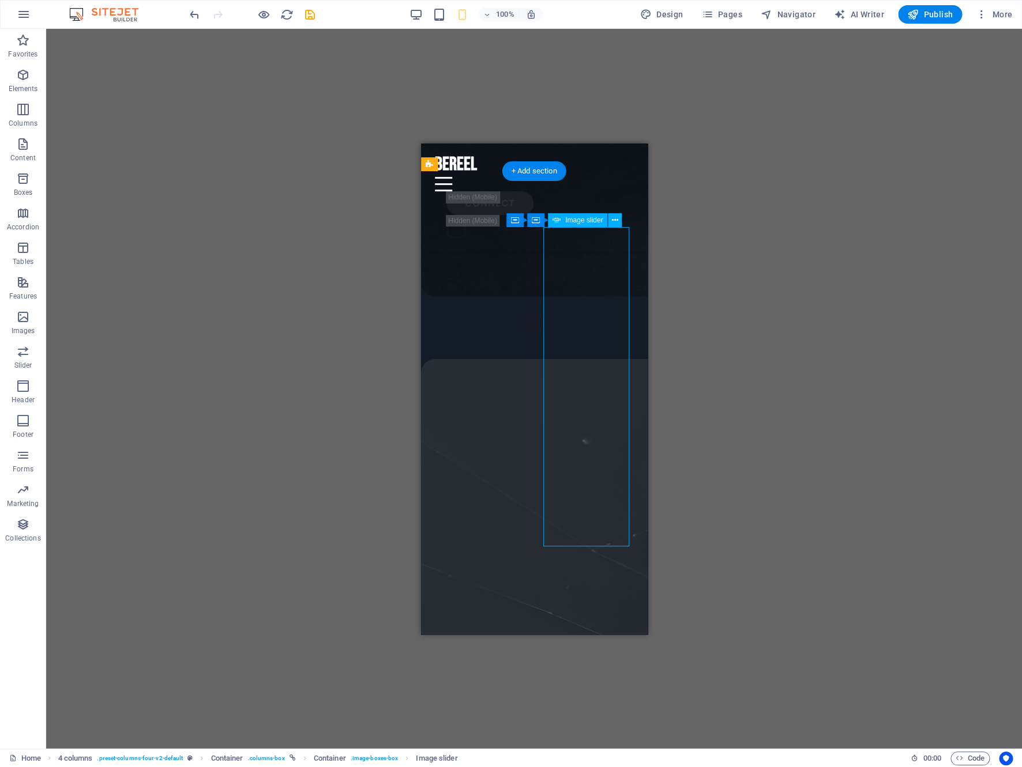
select select "vh"
select select "fade"
select select "ms"
select select "s"
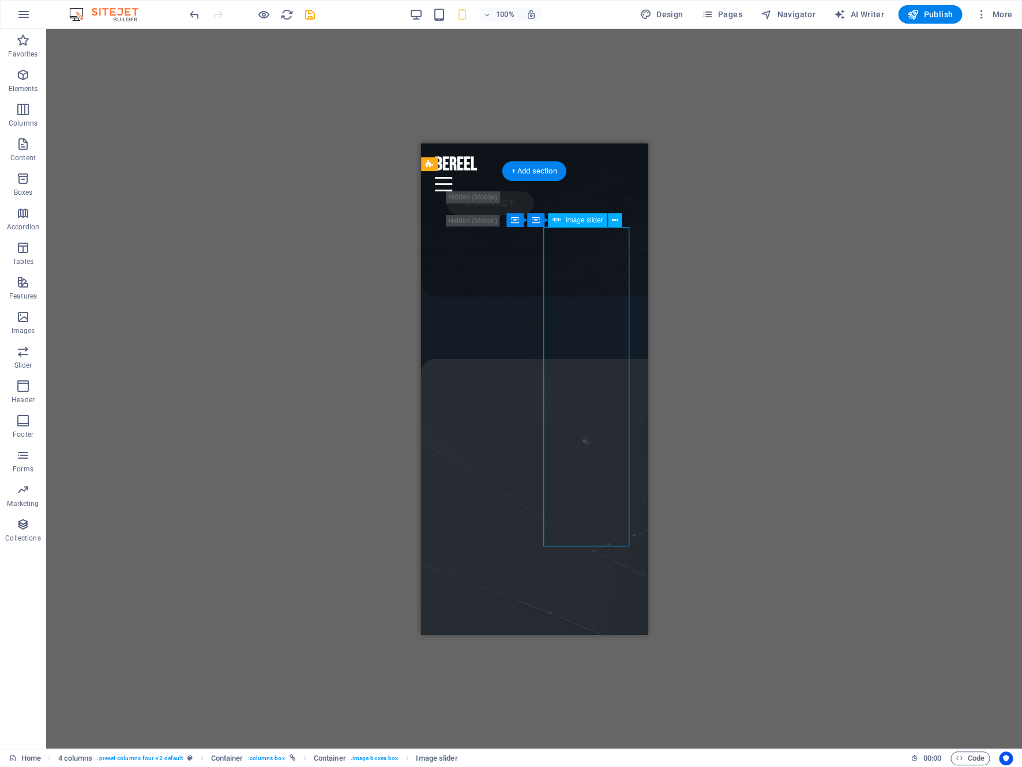
select select "progressive"
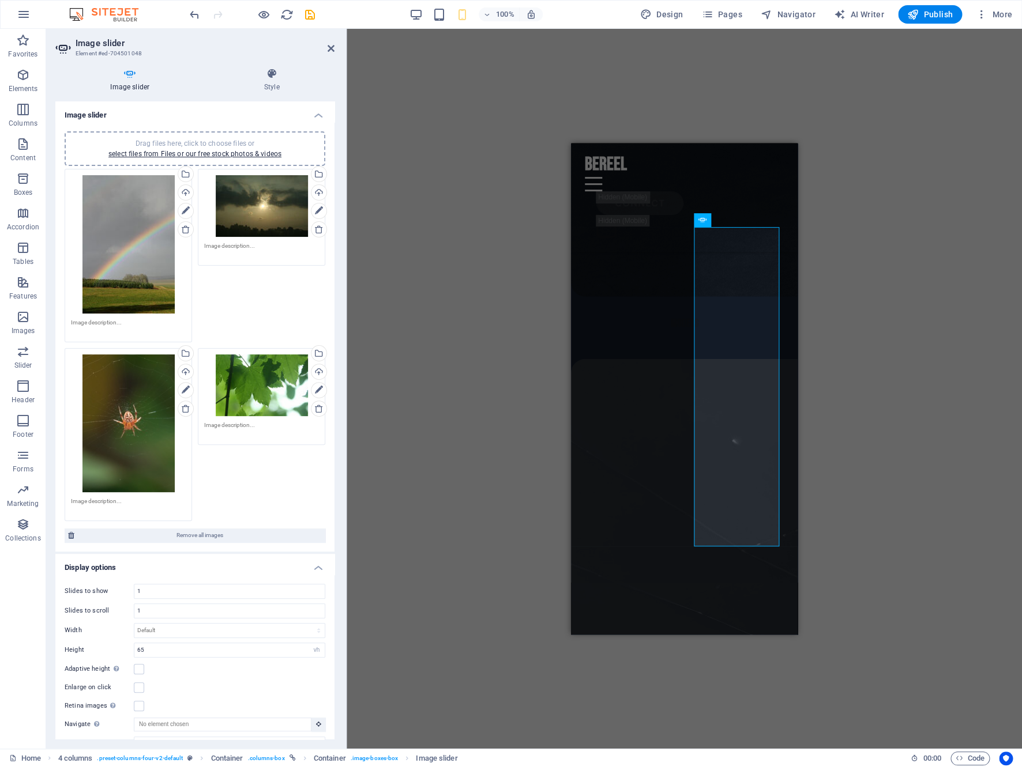
click at [276, 398] on div "Drag files here, click to choose files or select files from Files or our free s…" at bounding box center [261, 386] width 115 height 62
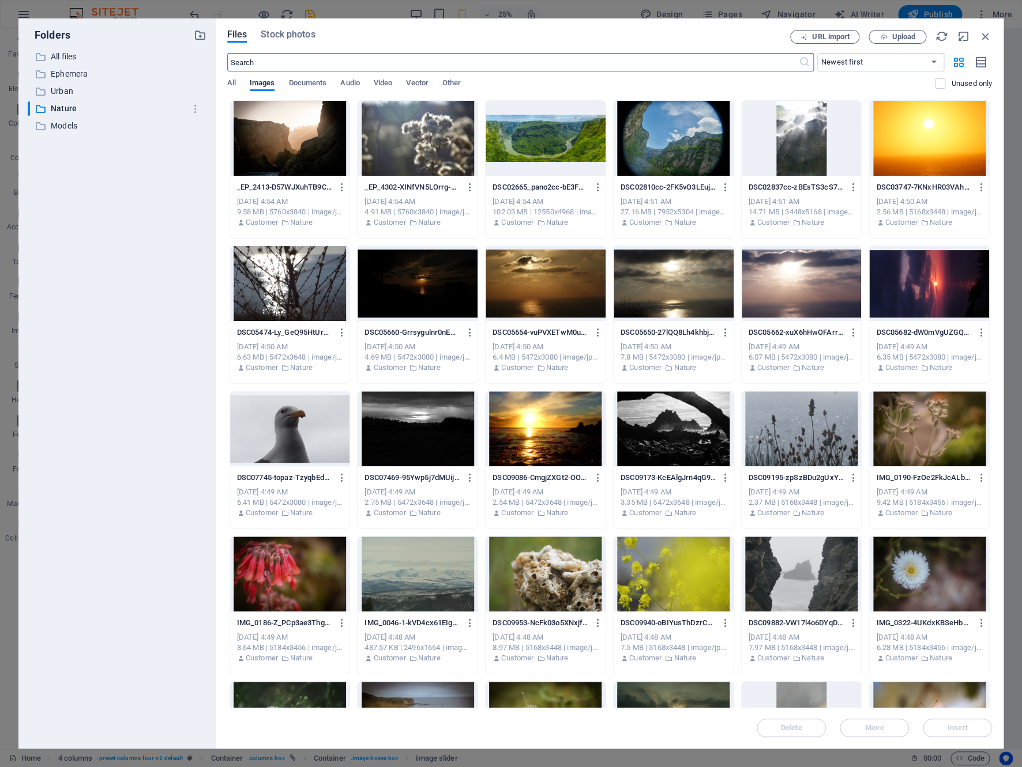
click at [518, 292] on div at bounding box center [545, 283] width 120 height 75
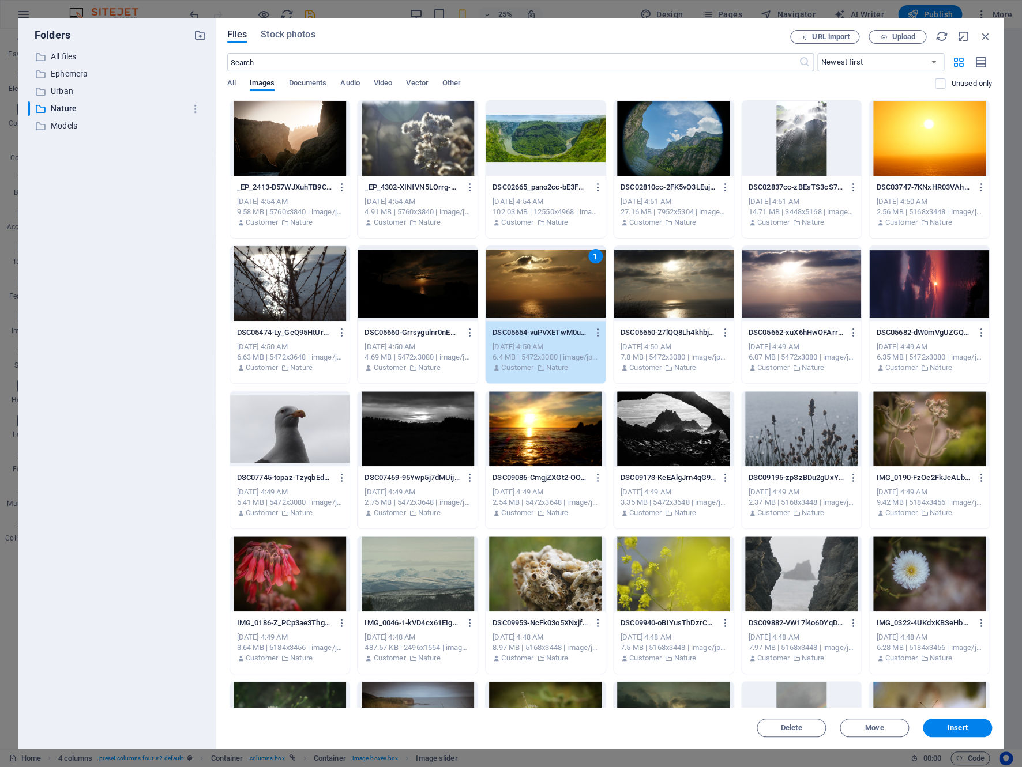
click at [518, 292] on div "1" at bounding box center [545, 283] width 120 height 75
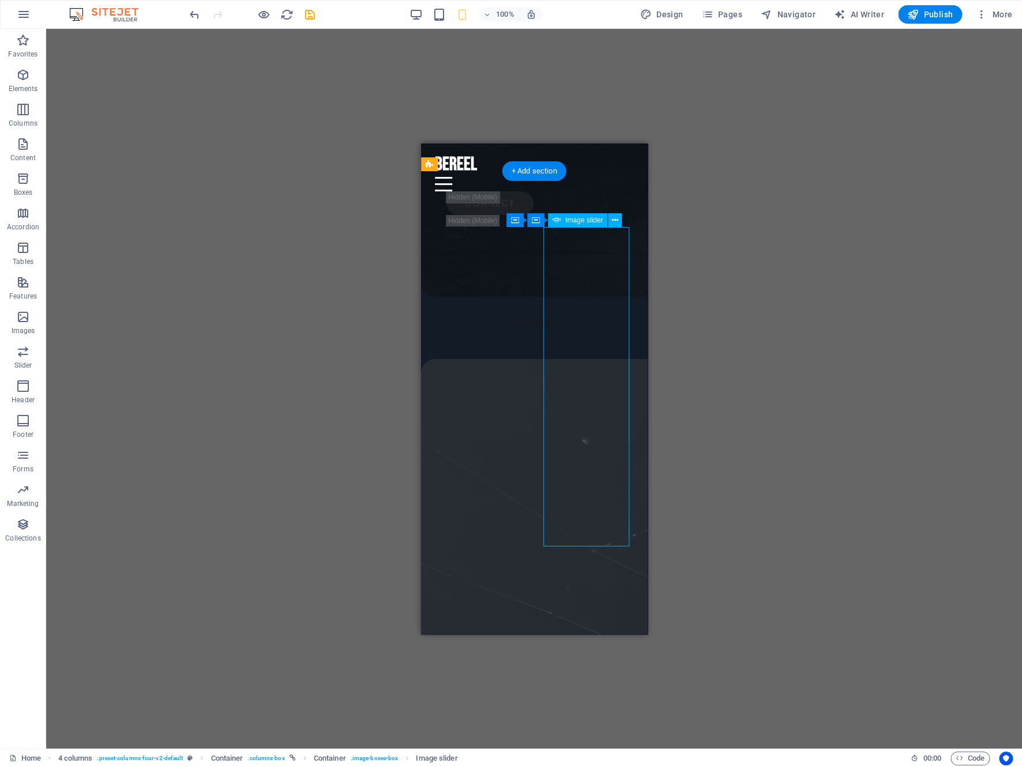
select select "vh"
select select "fade"
select select "ms"
select select "s"
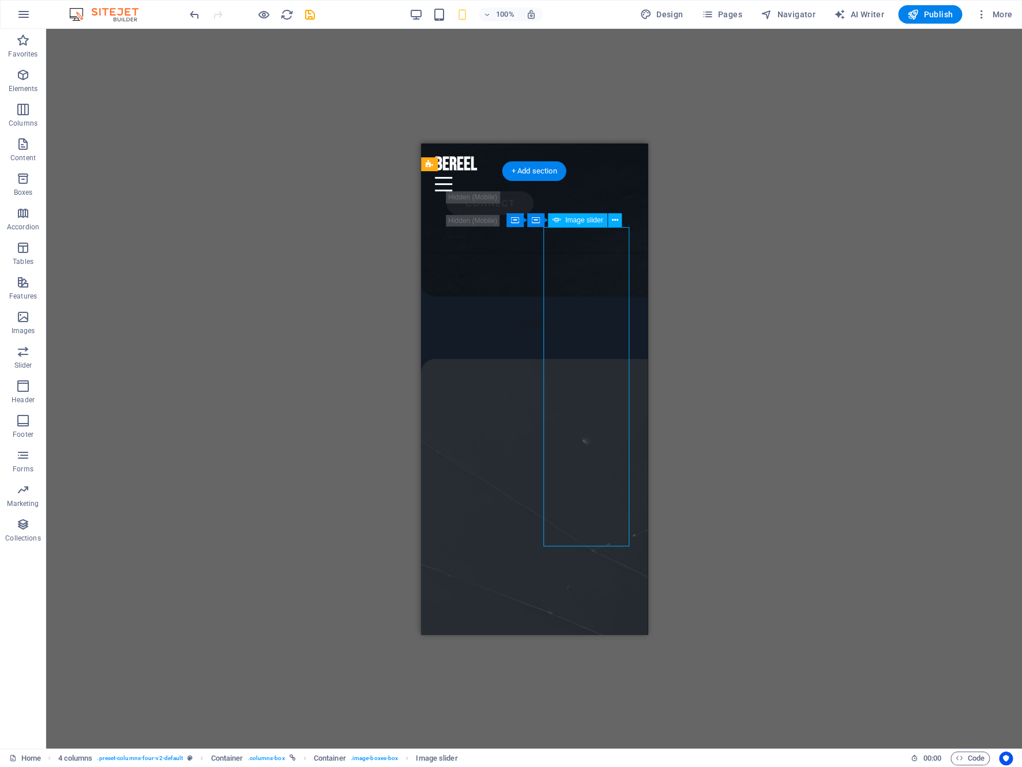
select select "progressive"
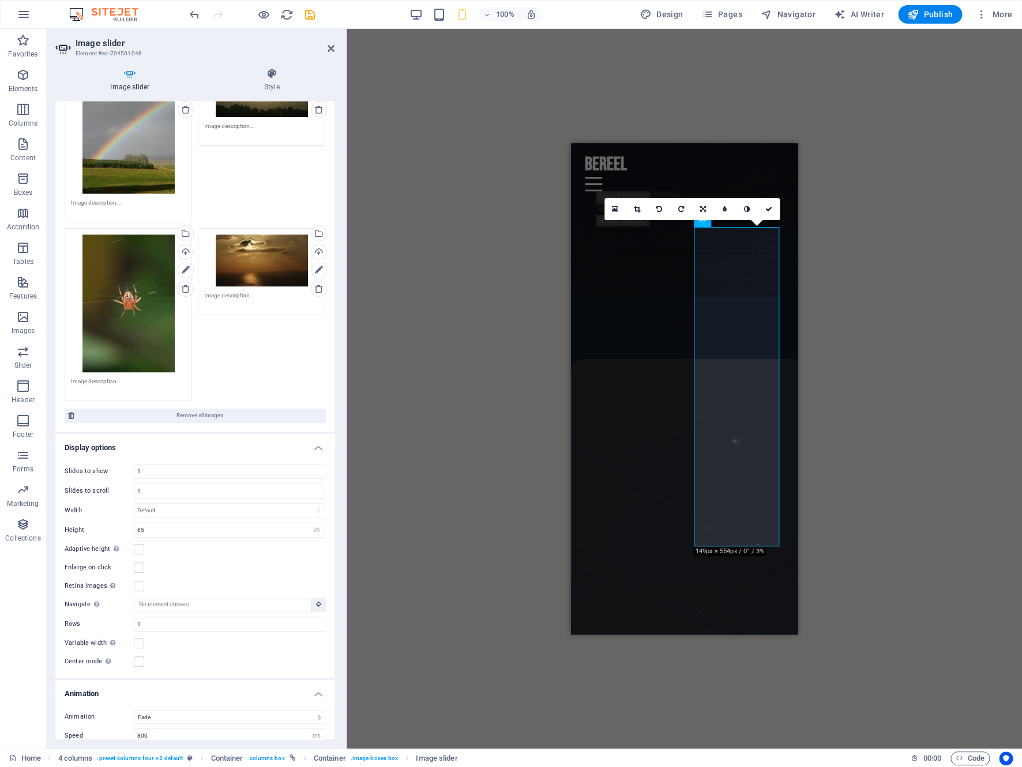
scroll to position [0, 0]
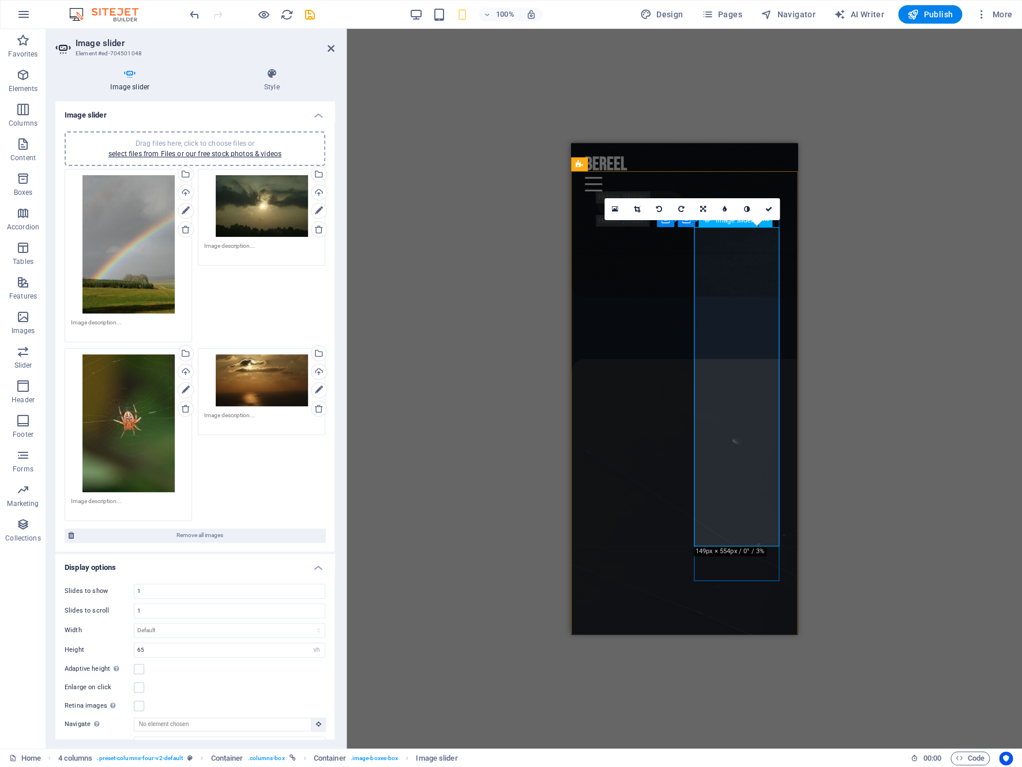
click at [270, 387] on div "Drag files here, click to choose files or select files from Files or our free s…" at bounding box center [261, 381] width 115 height 52
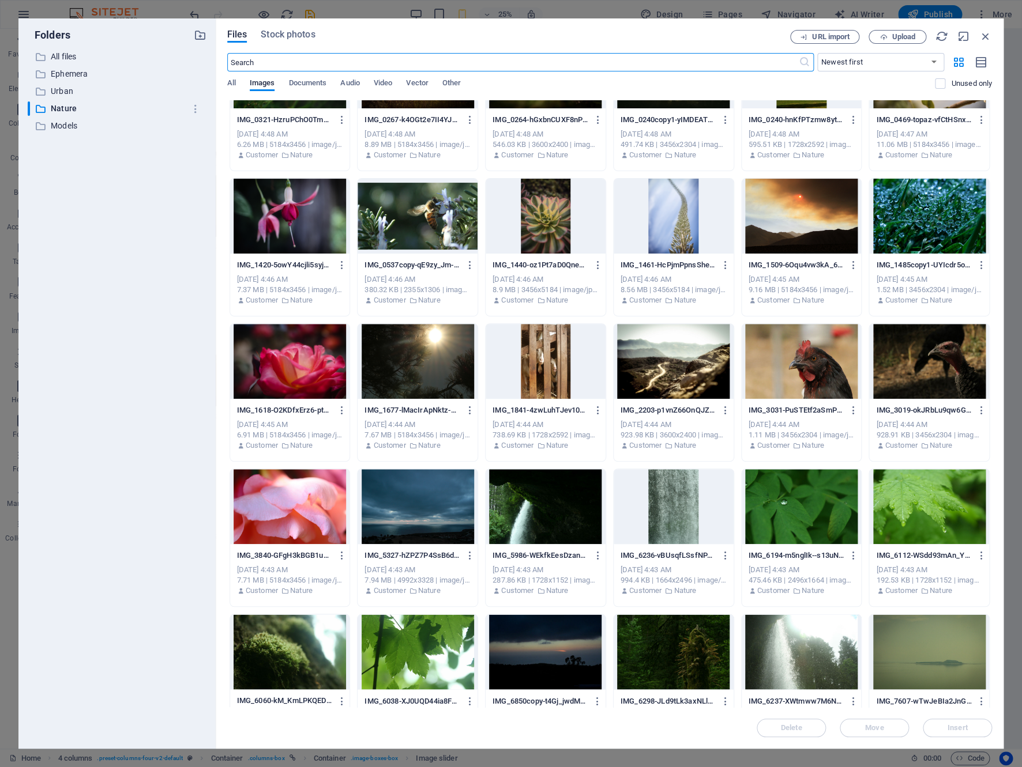
scroll to position [655, 0]
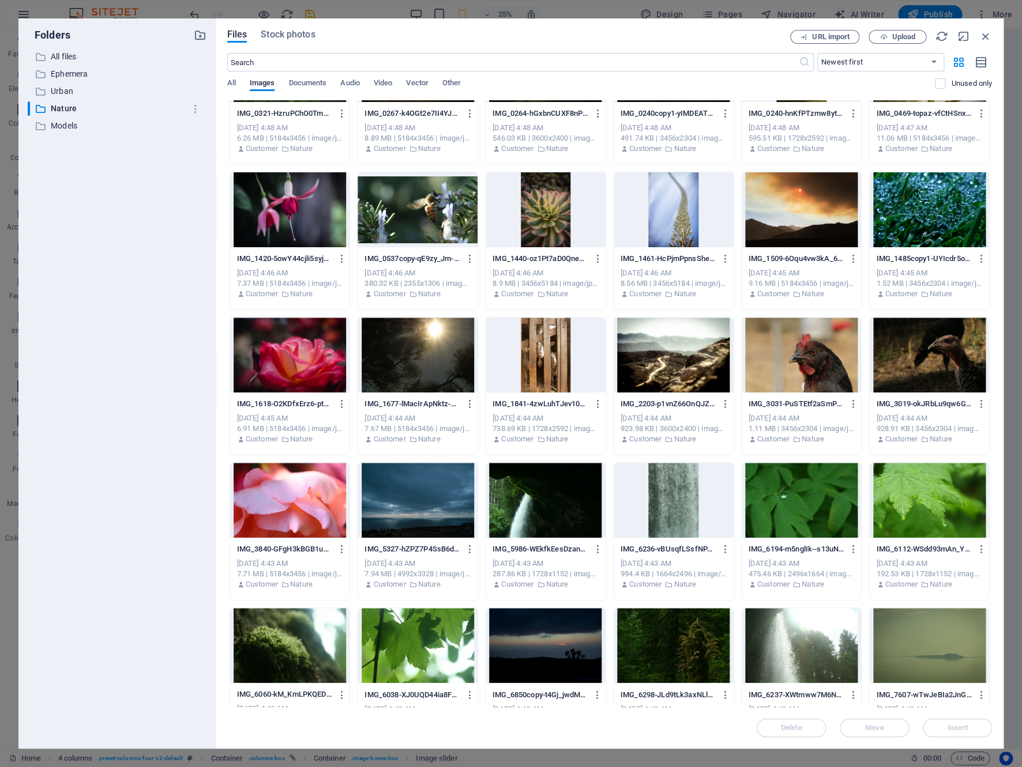
click at [287, 214] on div at bounding box center [290, 209] width 120 height 75
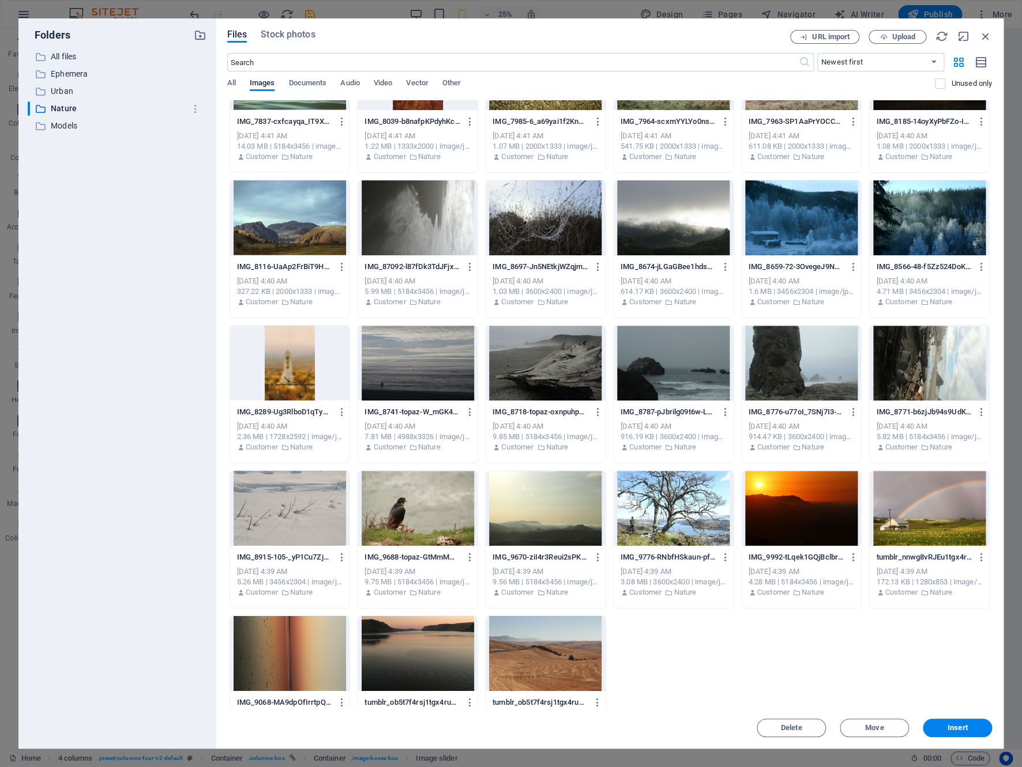
scroll to position [1565, 0]
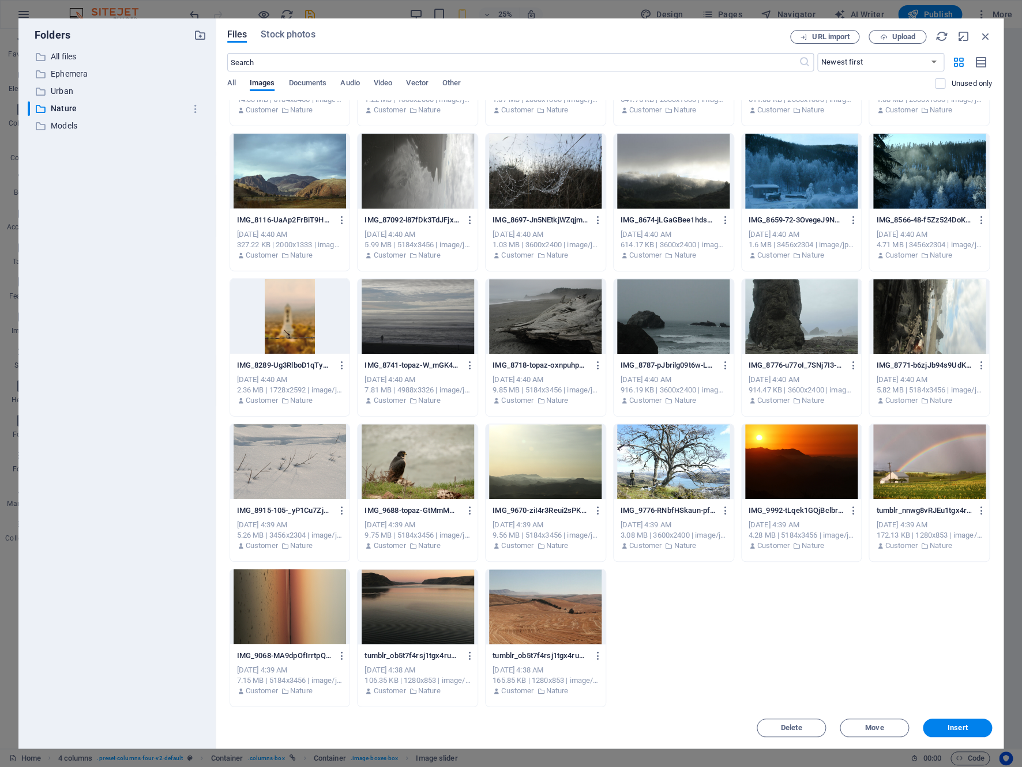
click at [530, 184] on div at bounding box center [545, 171] width 120 height 75
click at [530, 184] on div "1" at bounding box center [545, 171] width 120 height 75
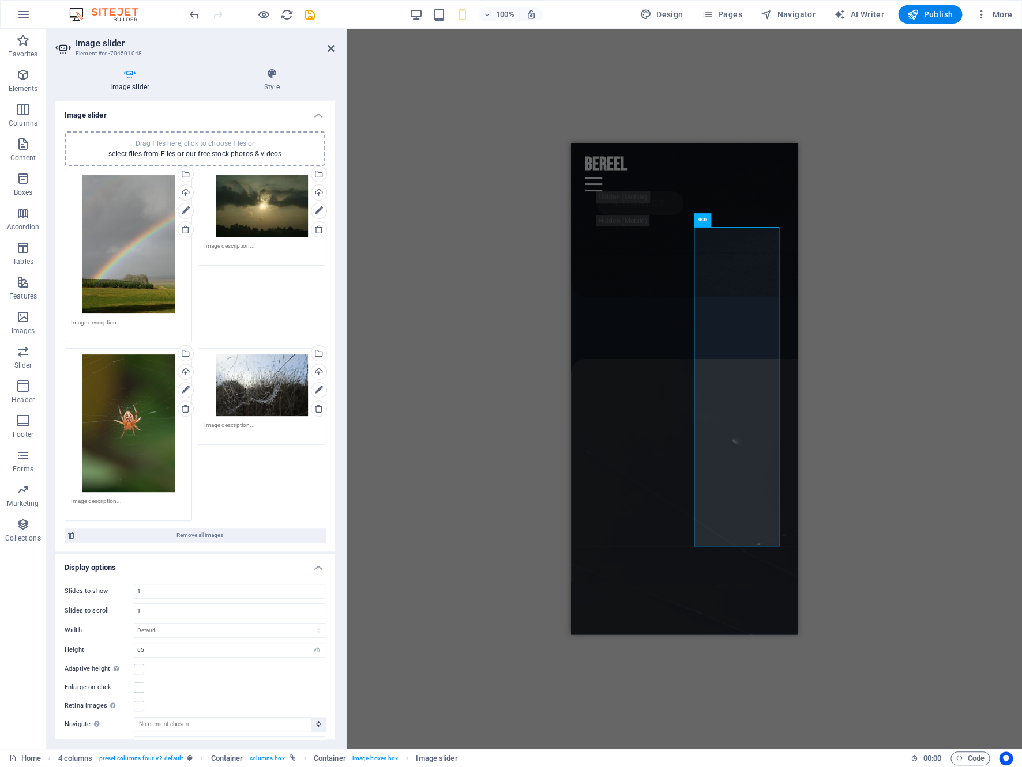
click at [864, 381] on div "H2 Banner Banner Container Menu Bar Spacer Spacer Spacer Unequal Columns Unequa…" at bounding box center [683, 389] width 675 height 720
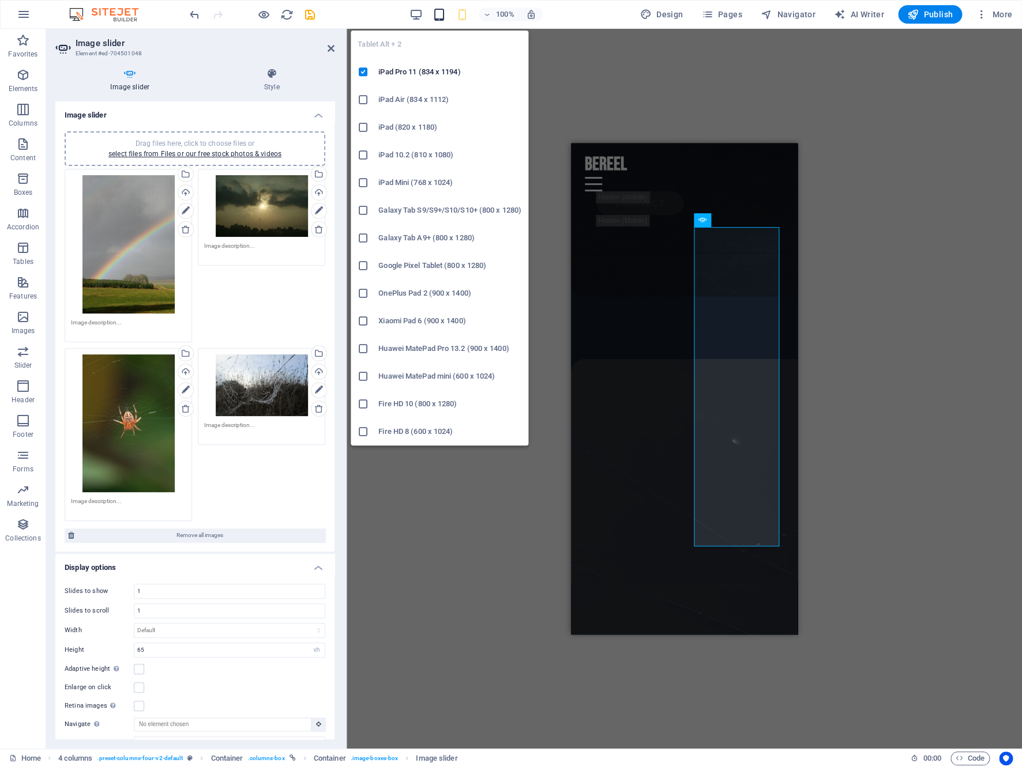
click at [436, 14] on icon "button" at bounding box center [438, 14] width 13 height 13
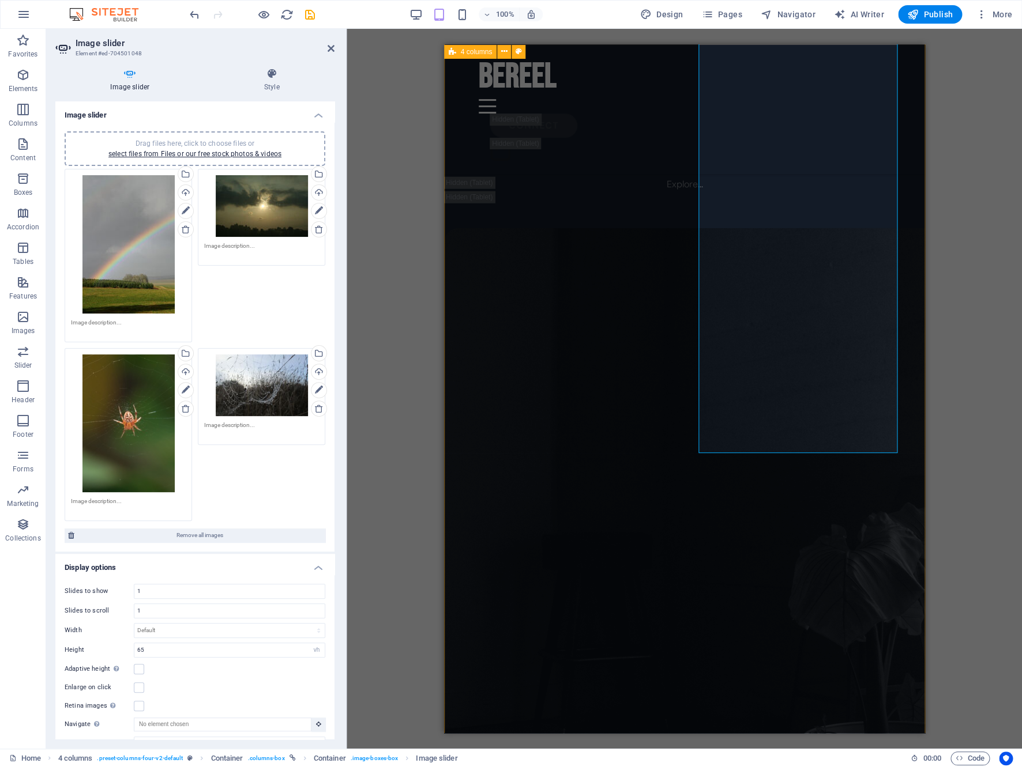
scroll to position [3299, 0]
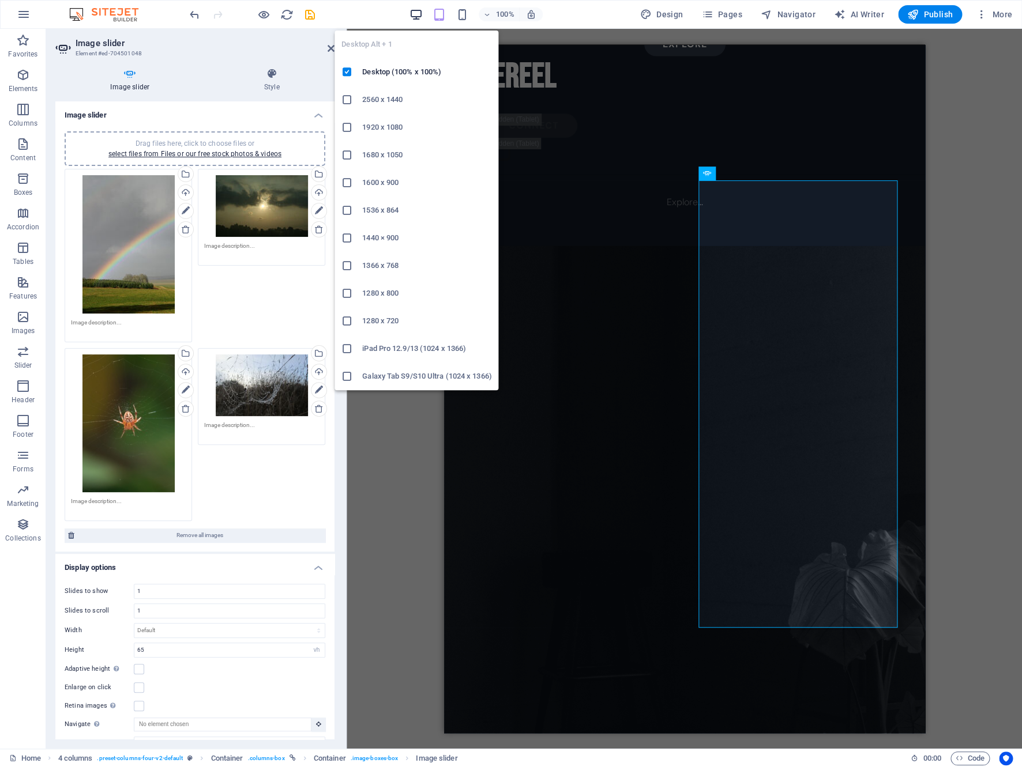
click at [416, 14] on icon "button" at bounding box center [415, 14] width 13 height 13
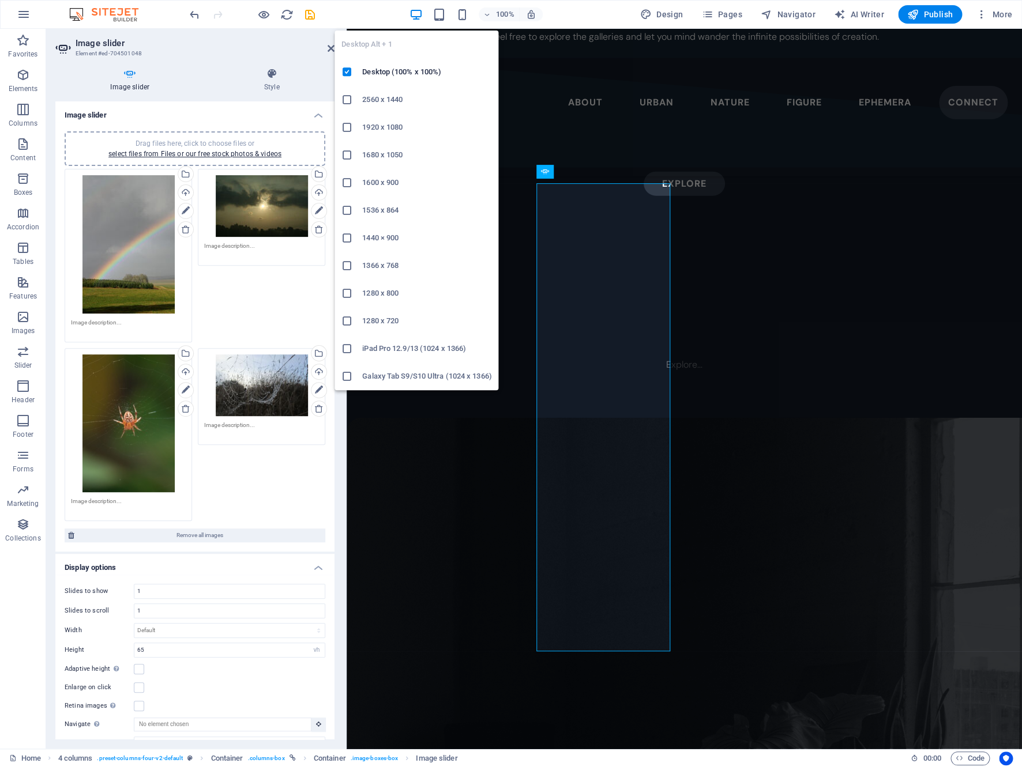
scroll to position [3296, 0]
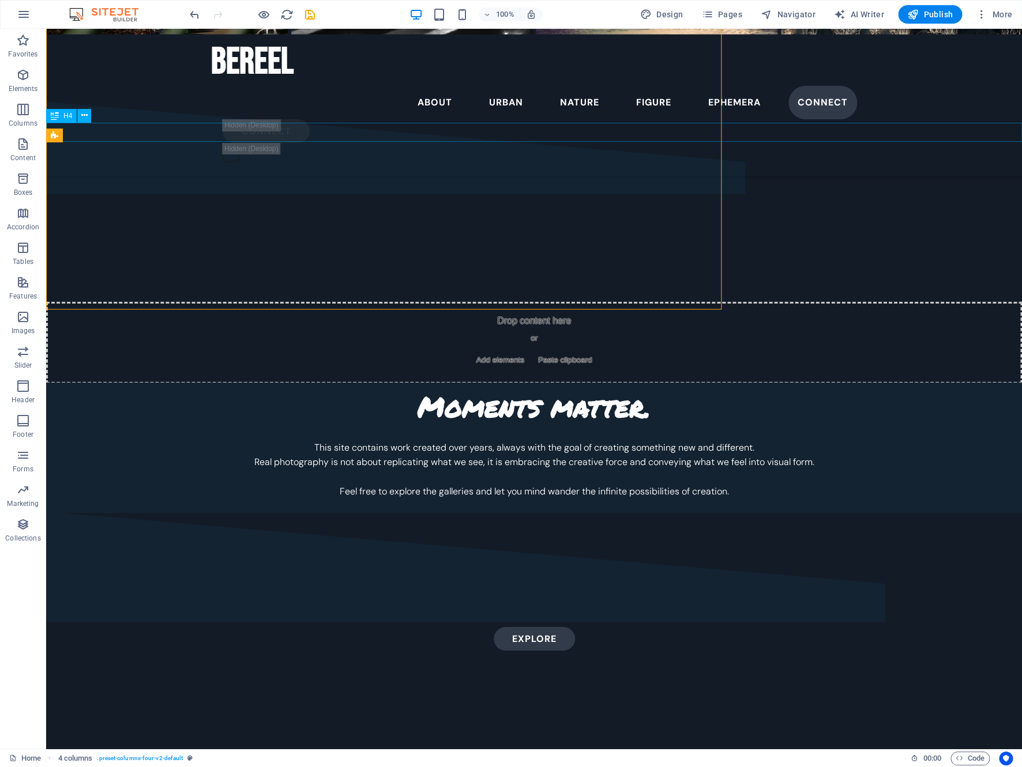
scroll to position [3746, 0]
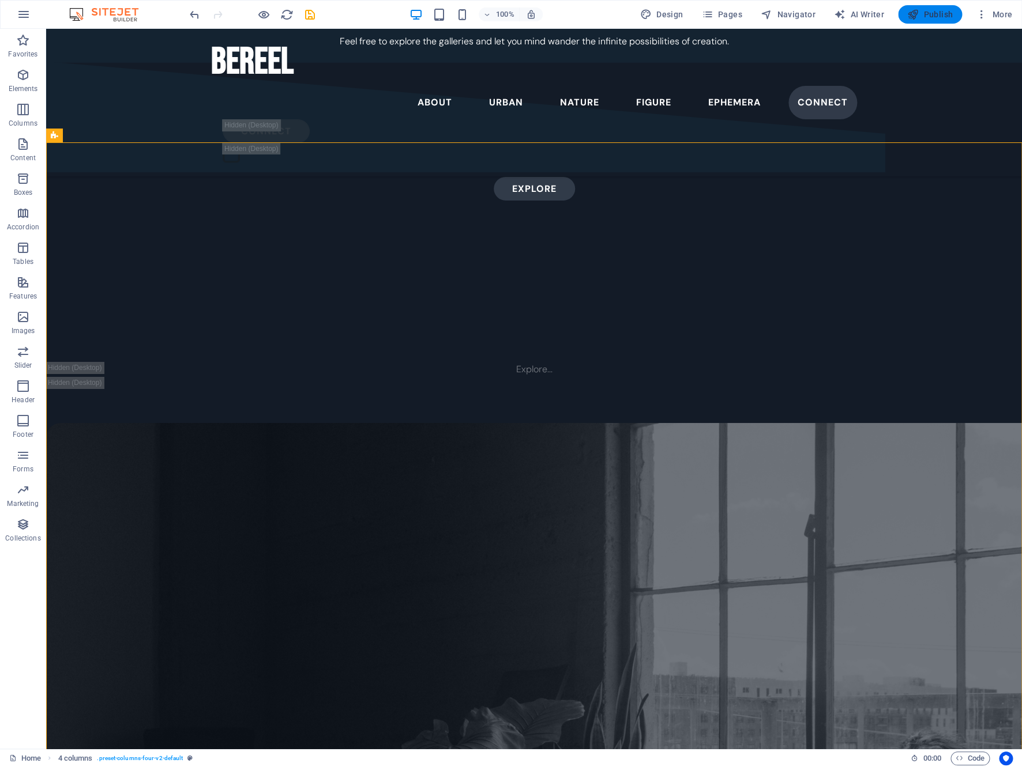
click at [924, 20] on span "Publish" at bounding box center [930, 15] width 46 height 12
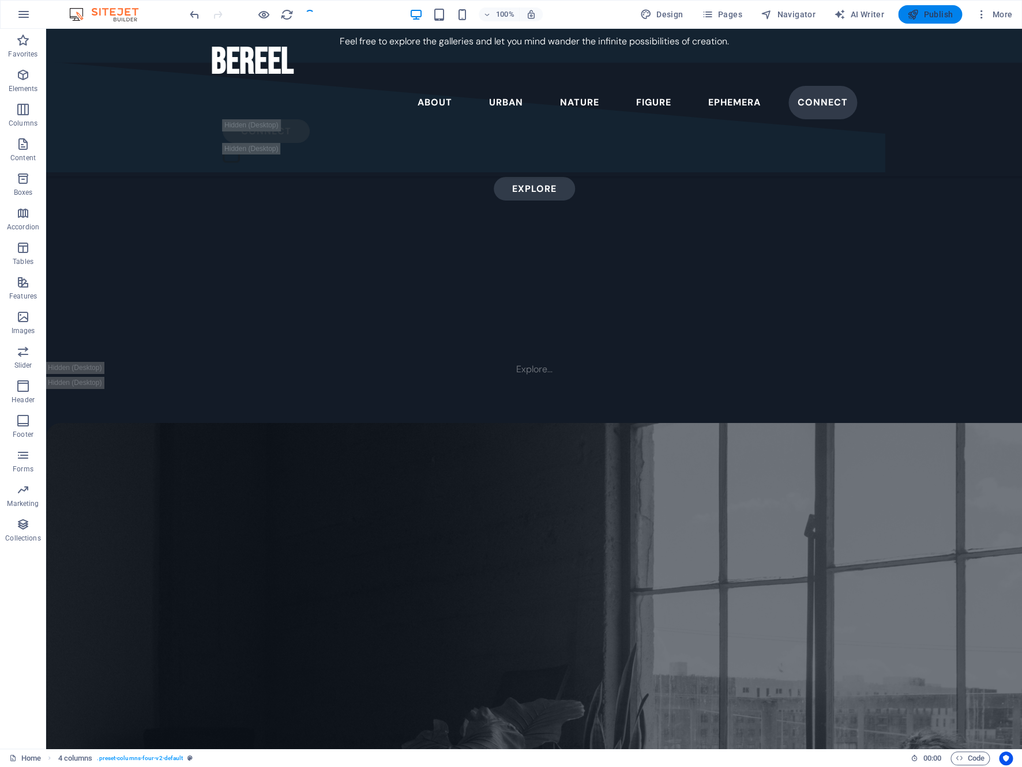
checkbox input "false"
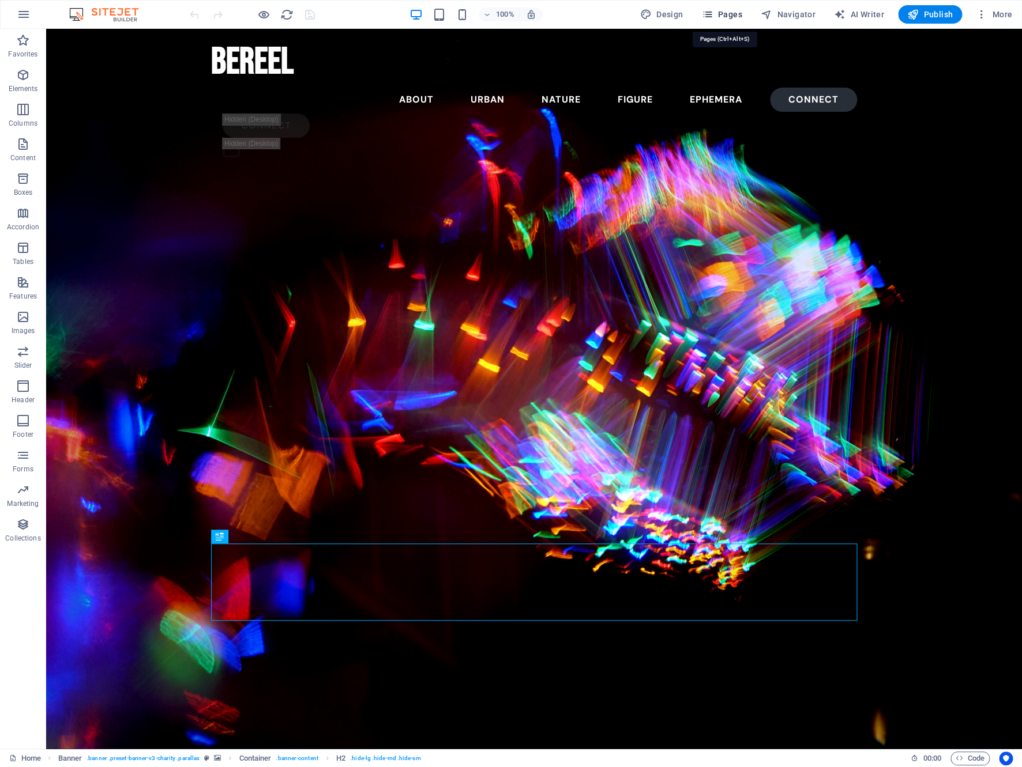
click at [731, 13] on span "Pages" at bounding box center [721, 15] width 40 height 12
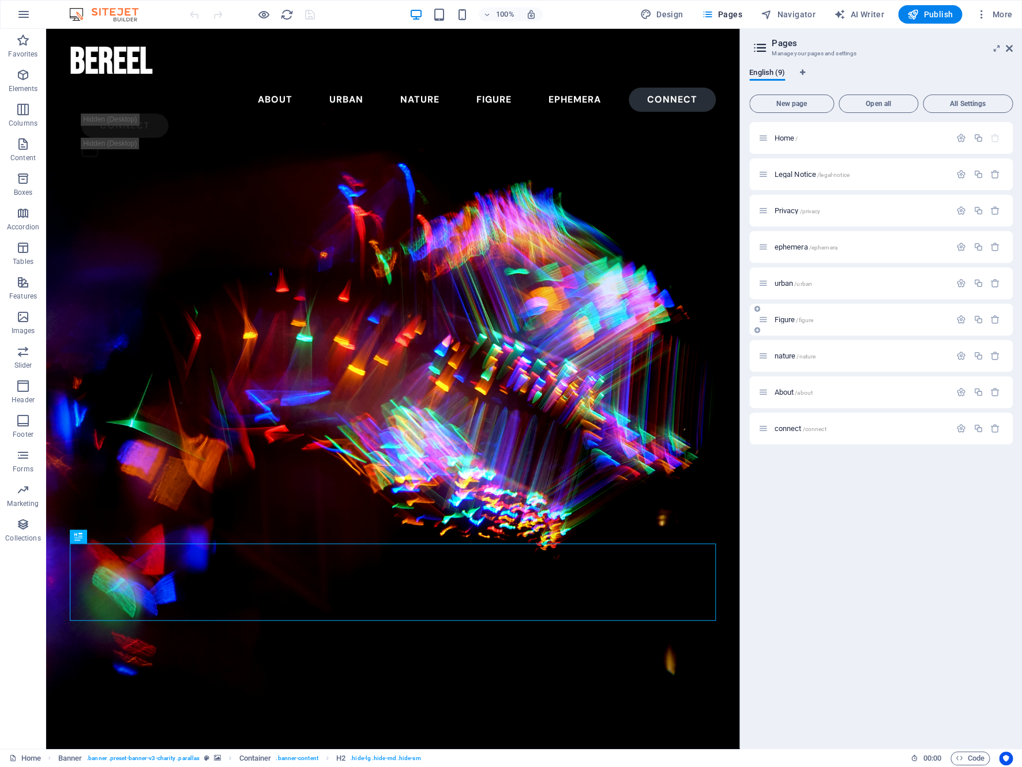
click at [840, 330] on div "Figure /figure" at bounding box center [880, 320] width 263 height 32
click at [788, 318] on span "Figure /figure" at bounding box center [793, 319] width 39 height 9
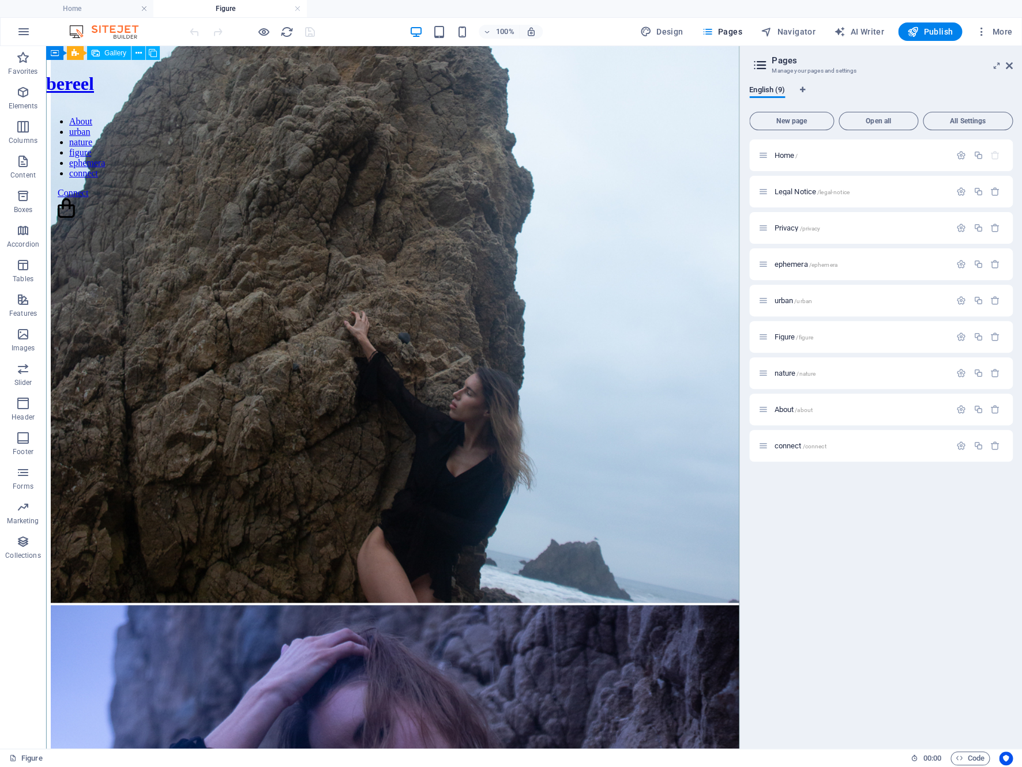
scroll to position [187, 0]
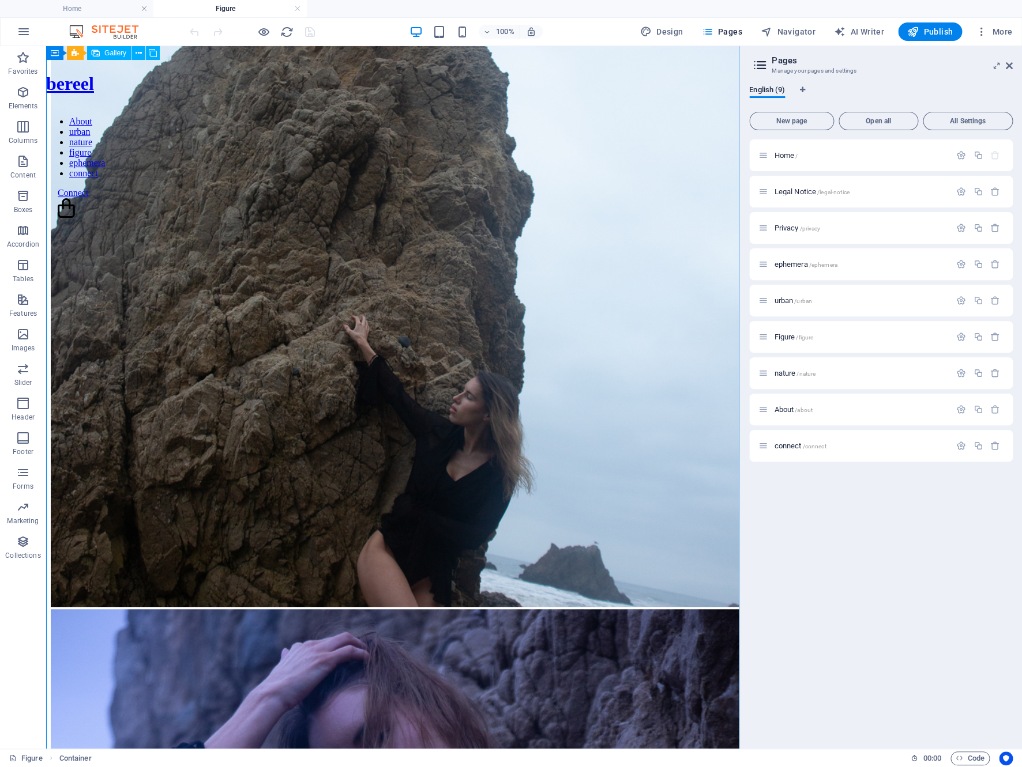
drag, startPoint x: 576, startPoint y: 436, endPoint x: 225, endPoint y: 217, distance: 414.1
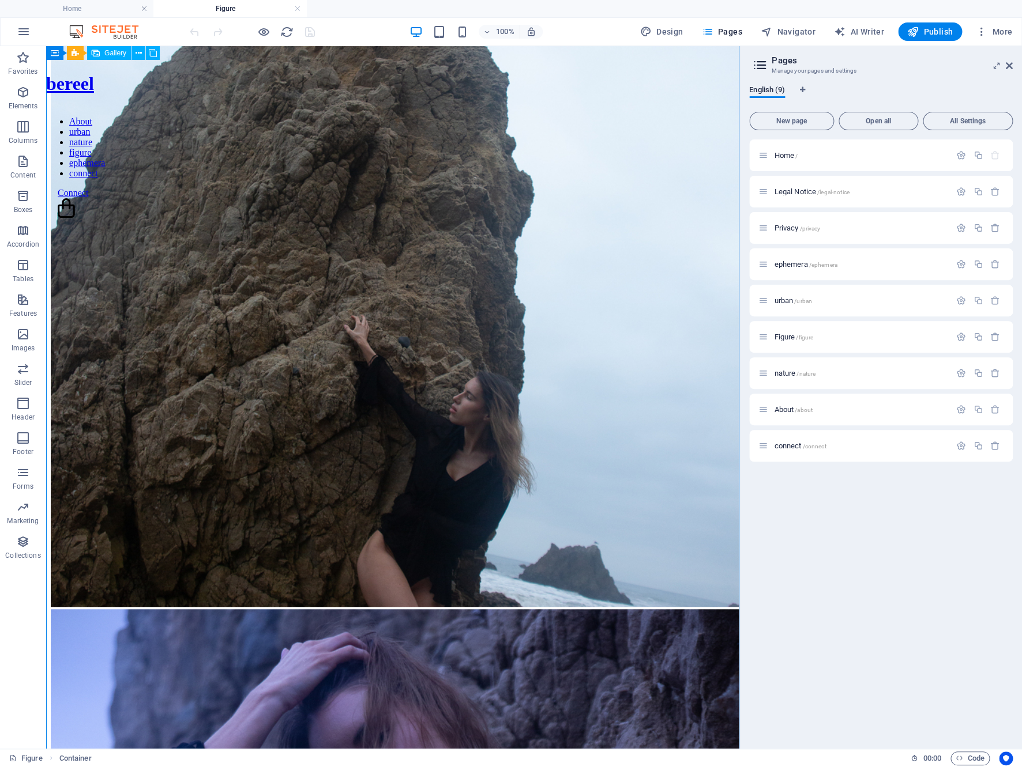
select select "4"
select select "%"
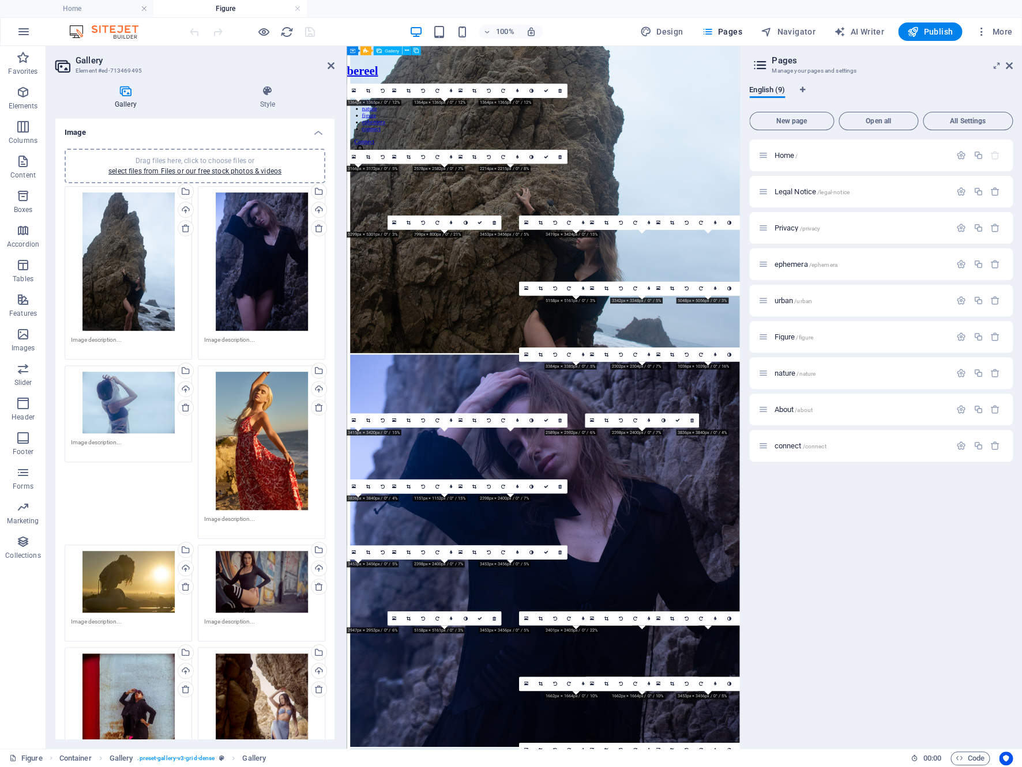
scroll to position [191, 0]
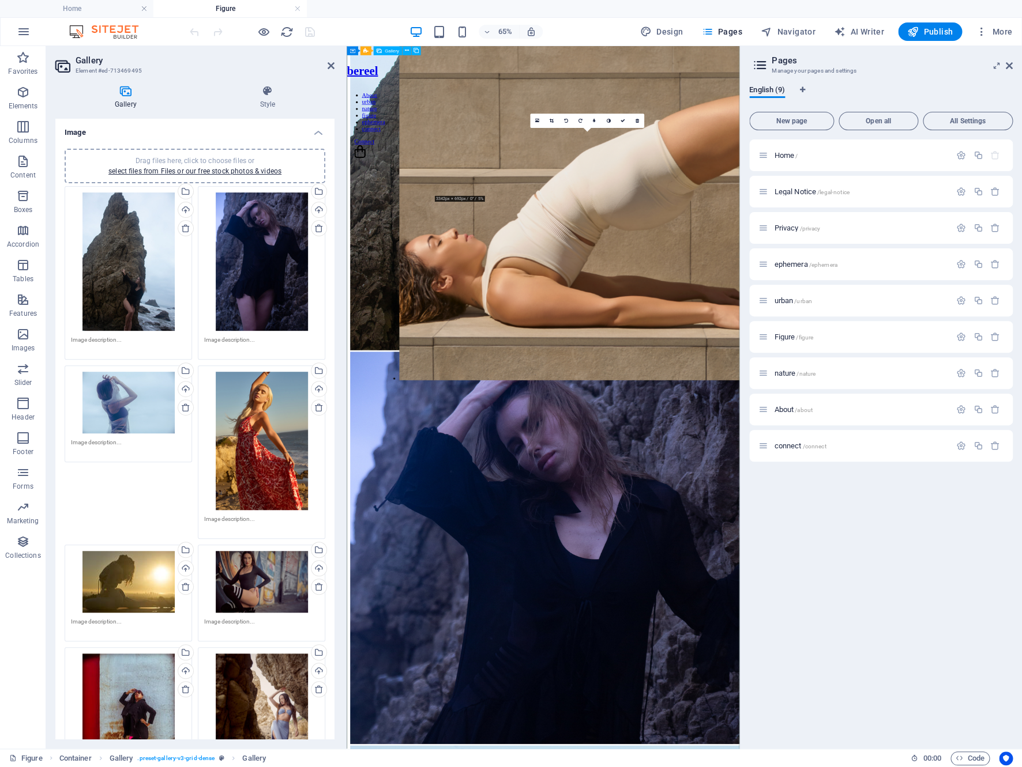
drag, startPoint x: 800, startPoint y: 386, endPoint x: 474, endPoint y: 171, distance: 389.5
click at [474, 171] on img at bounding box center [729, 258] width 604 height 604
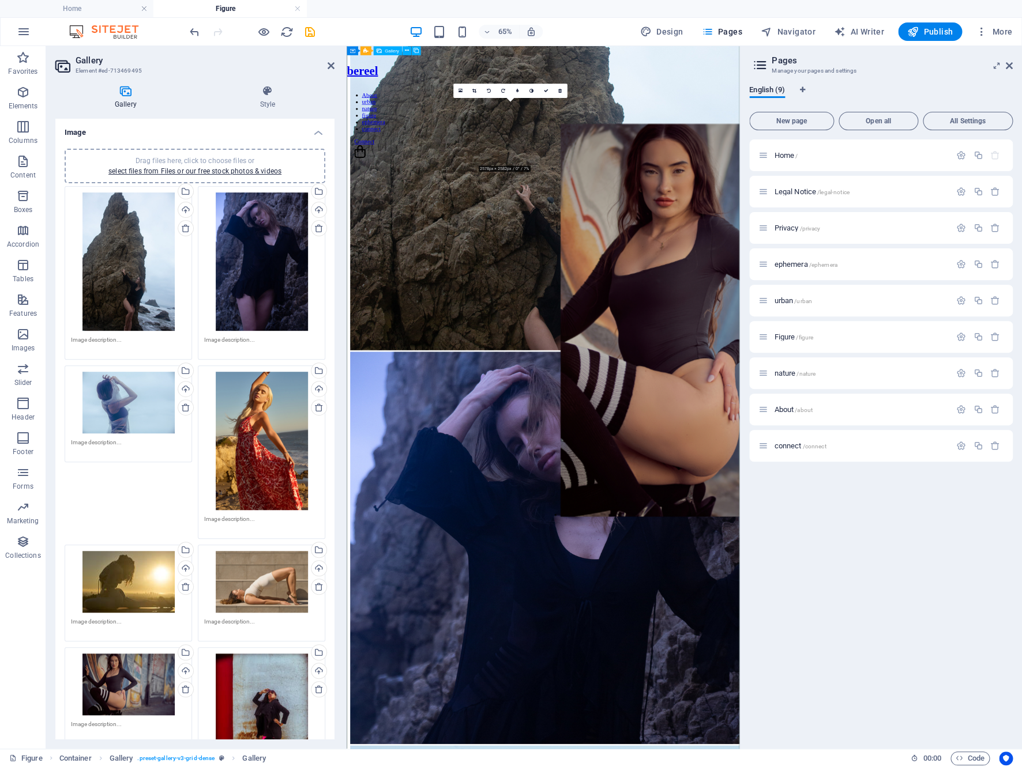
drag, startPoint x: 588, startPoint y: 186, endPoint x: 713, endPoint y: 383, distance: 234.0
click at [713, 383] on img at bounding box center [976, 468] width 604 height 604
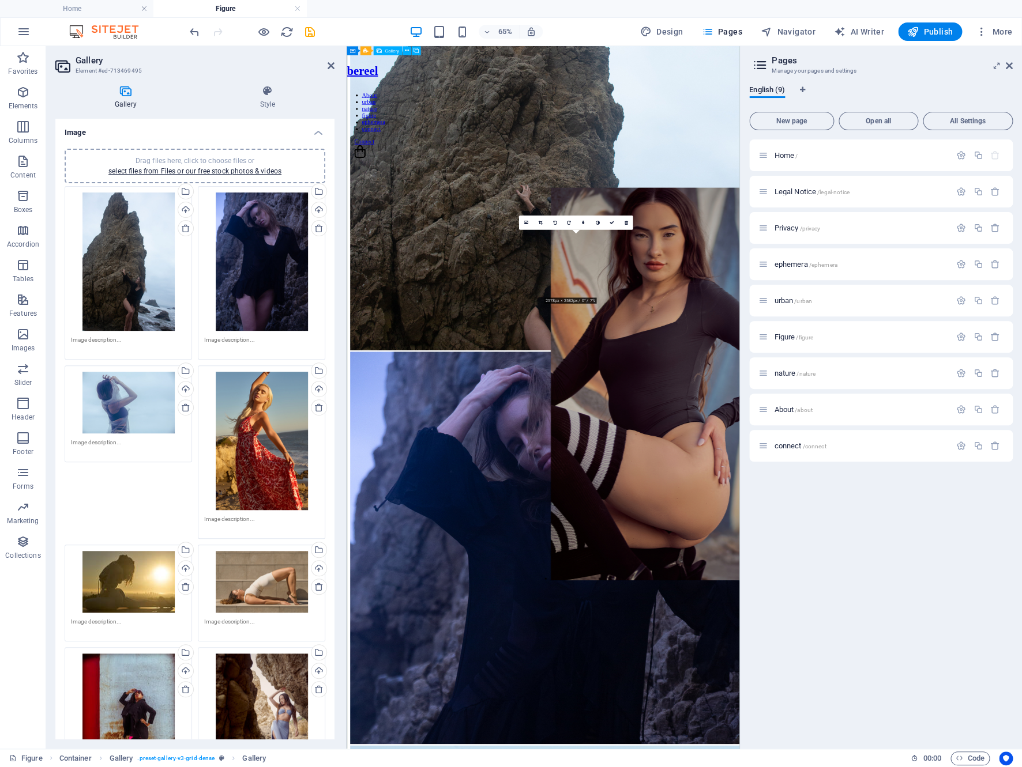
drag, startPoint x: 717, startPoint y: 390, endPoint x: 716, endPoint y: 463, distance: 73.2
click at [716, 463] on img at bounding box center [961, 566] width 604 height 604
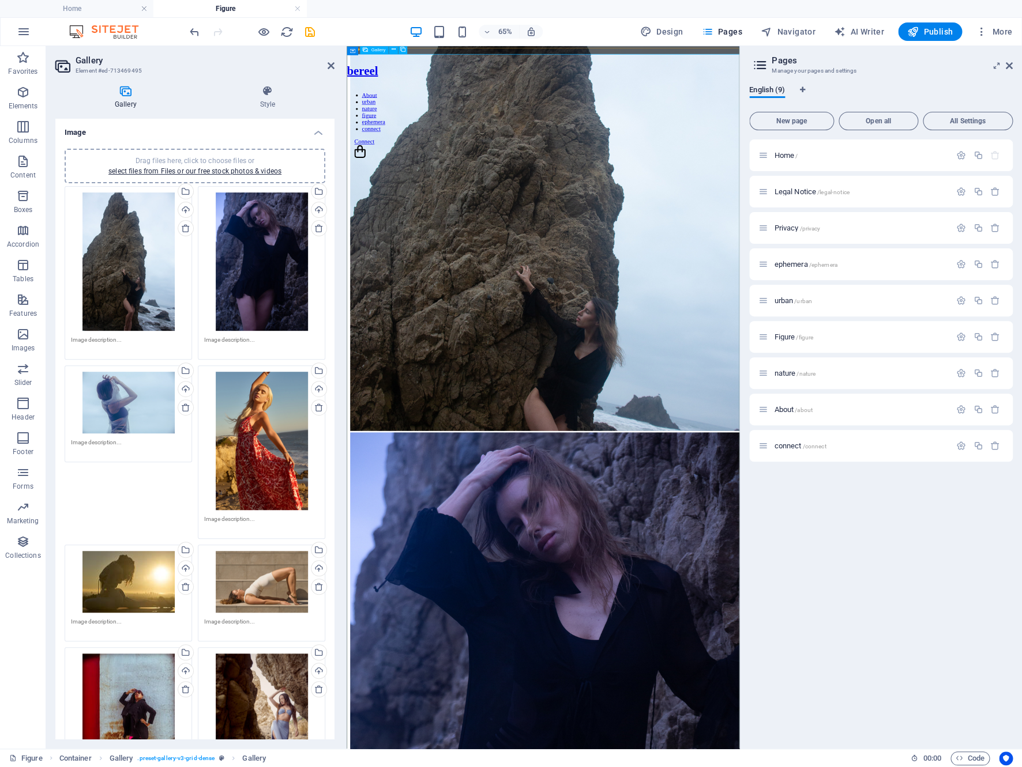
scroll to position [63, 0]
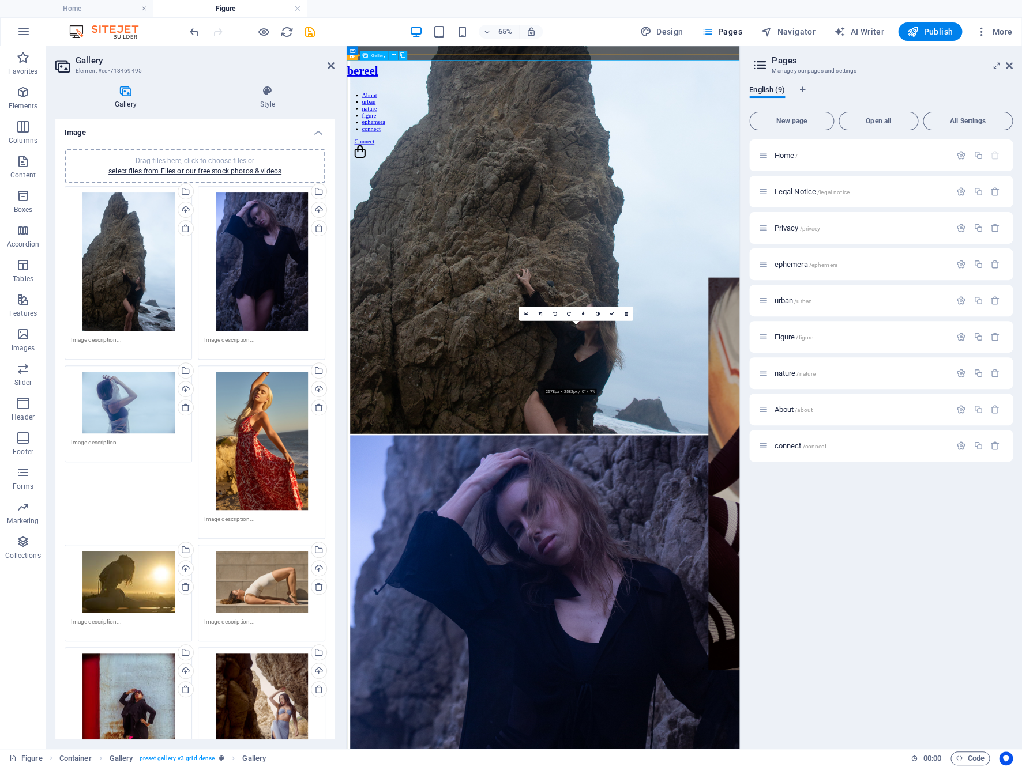
drag, startPoint x: 683, startPoint y: 526, endPoint x: 933, endPoint y: 527, distance: 250.8
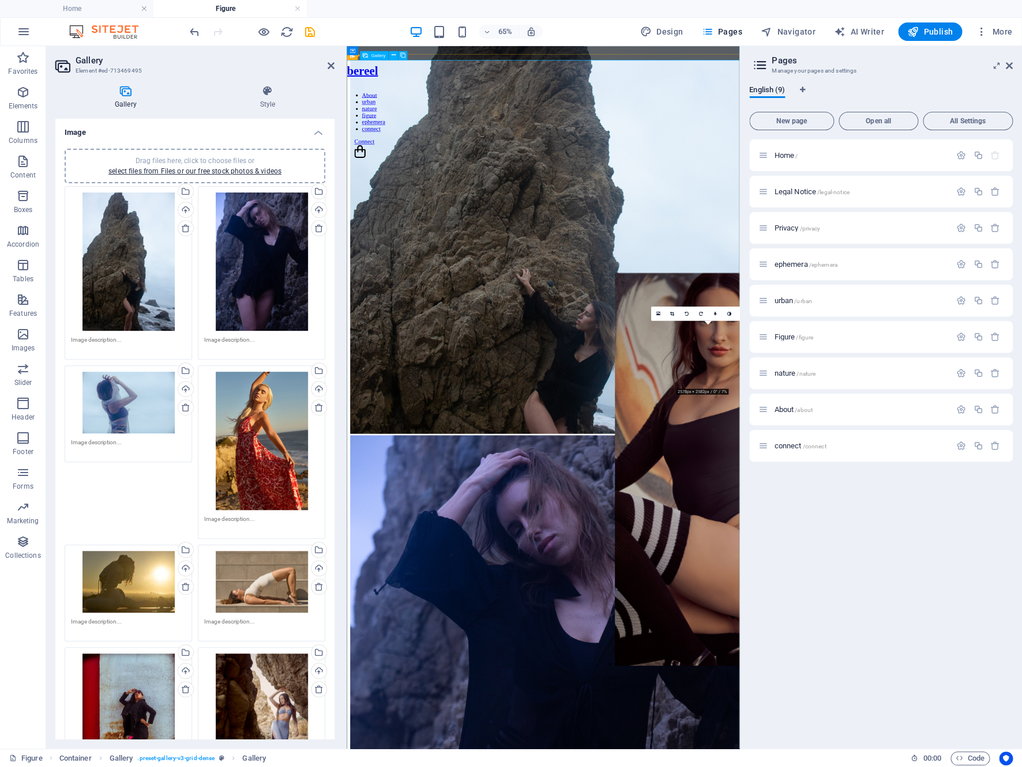
drag, startPoint x: 893, startPoint y: 529, endPoint x: 798, endPoint y: 524, distance: 95.3
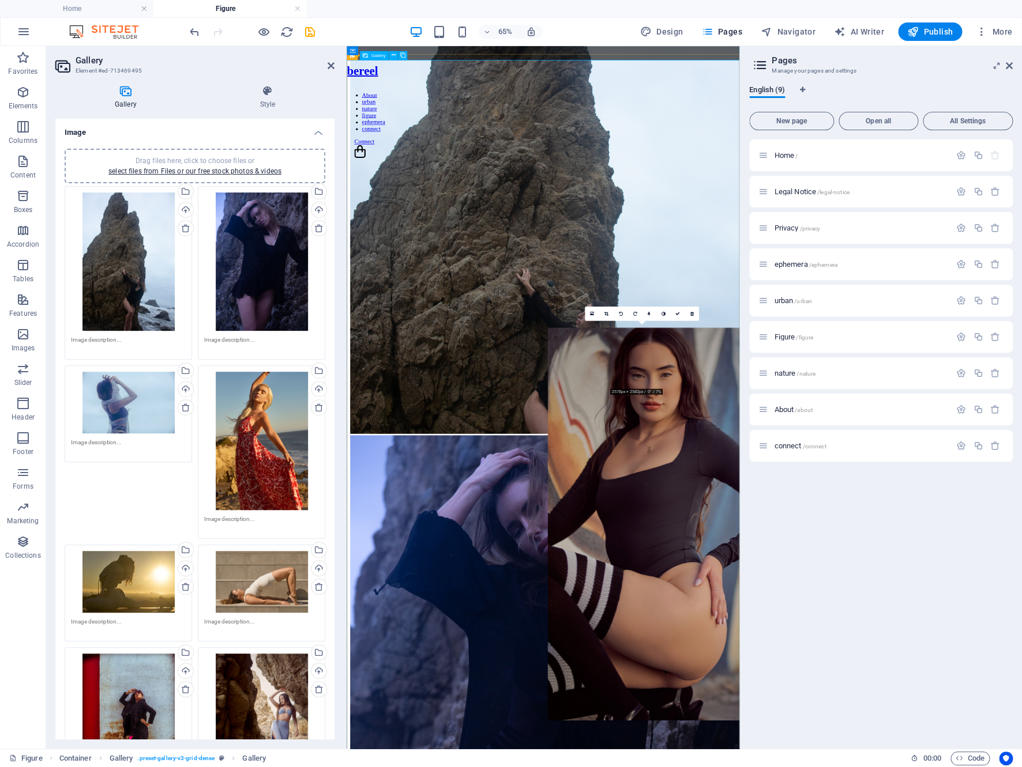
drag, startPoint x: 798, startPoint y: 524, endPoint x: 702, endPoint y: 603, distance: 124.1
click at [702, 603] on img at bounding box center [957, 782] width 604 height 604
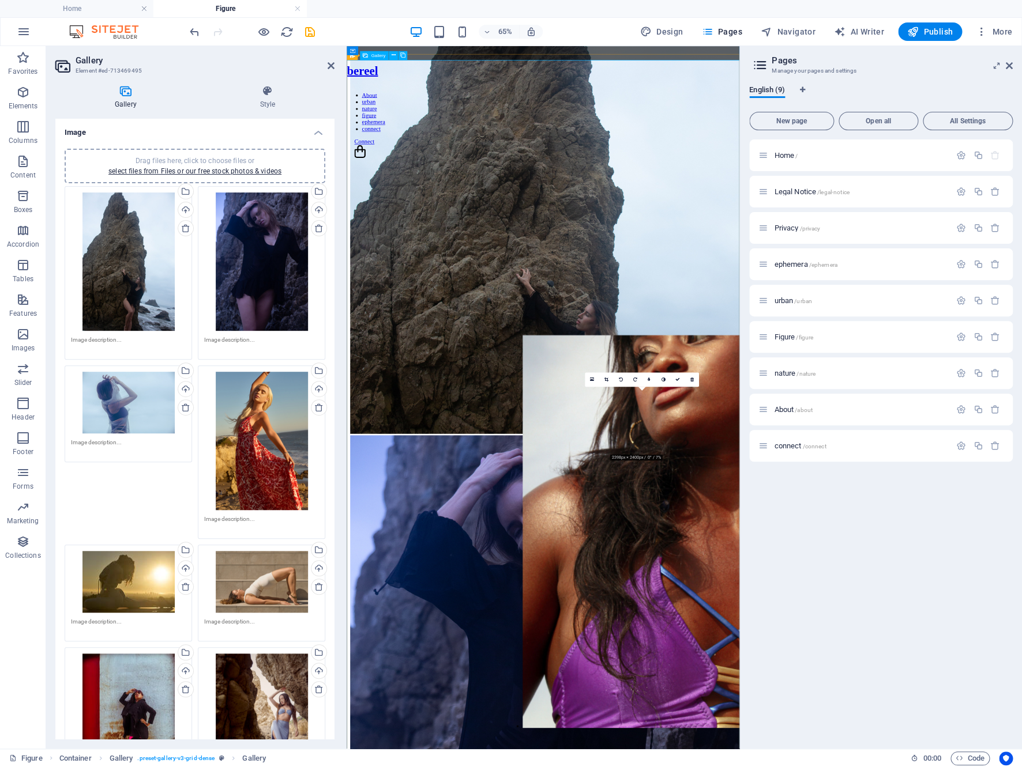
drag, startPoint x: 816, startPoint y: 633, endPoint x: 680, endPoint y: 622, distance: 135.9
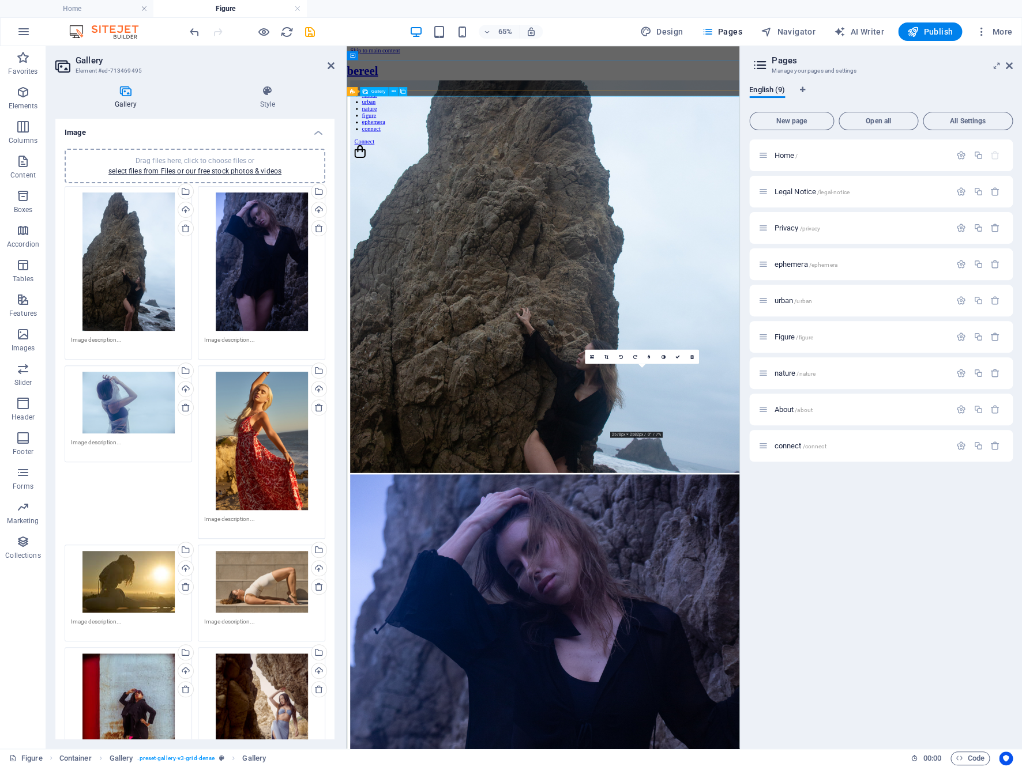
scroll to position [0, 0]
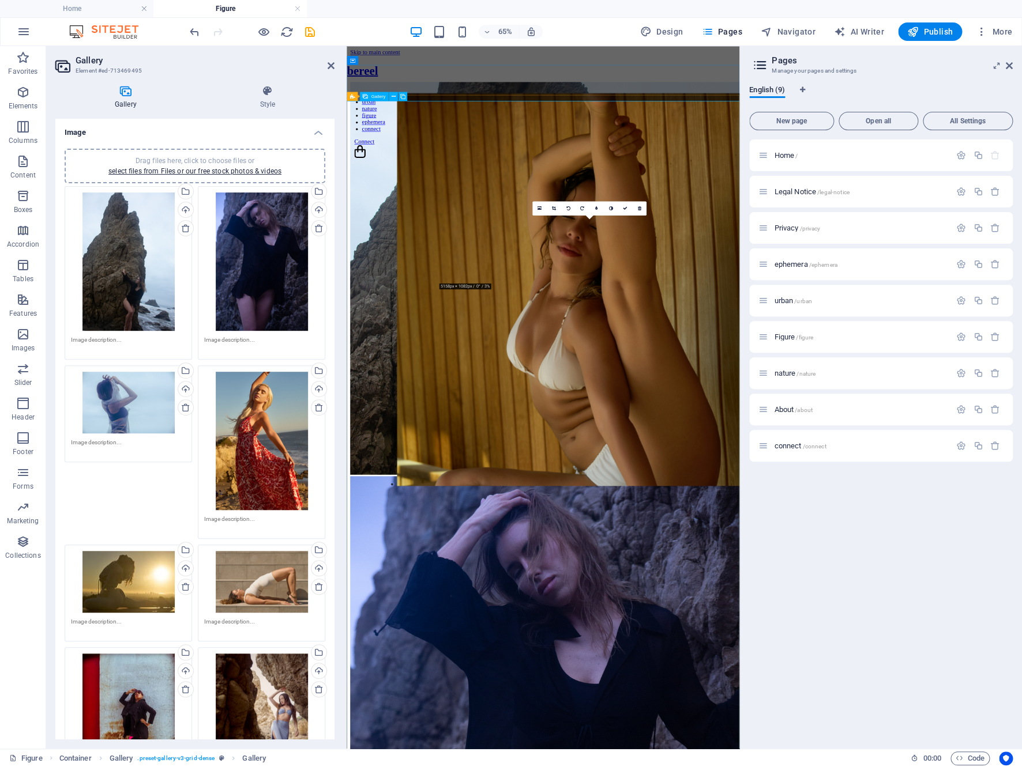
drag, startPoint x: 694, startPoint y: 485, endPoint x: 466, endPoint y: 242, distance: 333.2
click at [466, 242] on img at bounding box center [725, 421] width 604 height 604
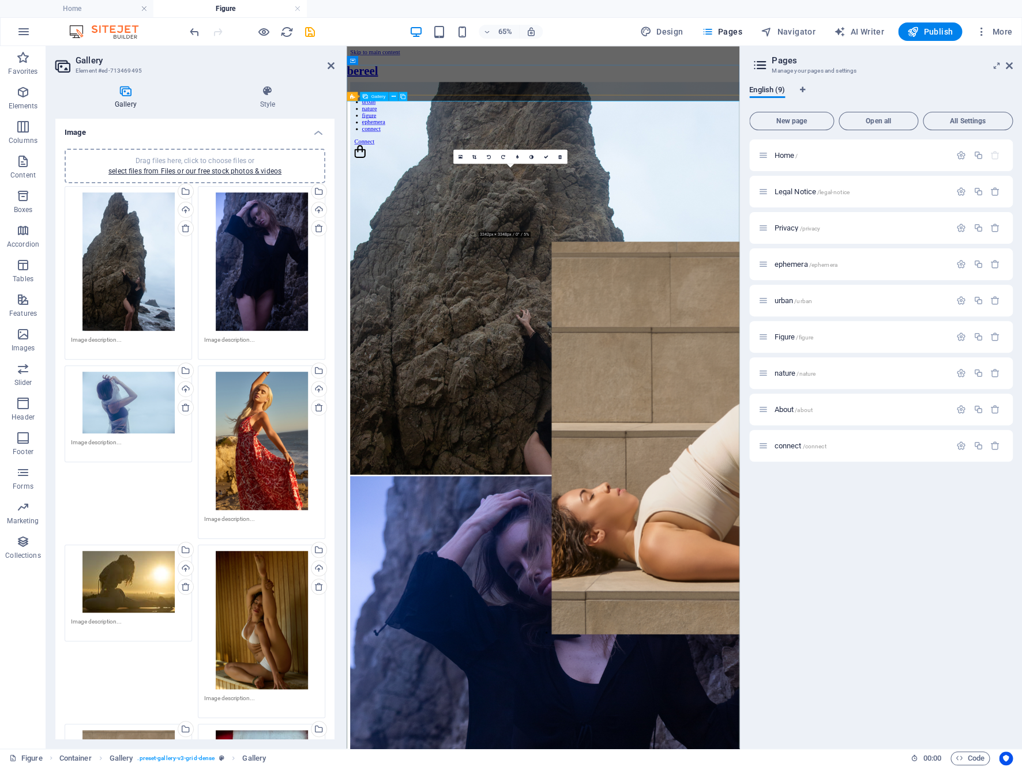
drag, startPoint x: 580, startPoint y: 288, endPoint x: 691, endPoint y: 476, distance: 218.4
click at [691, 476] on img at bounding box center [963, 649] width 604 height 604
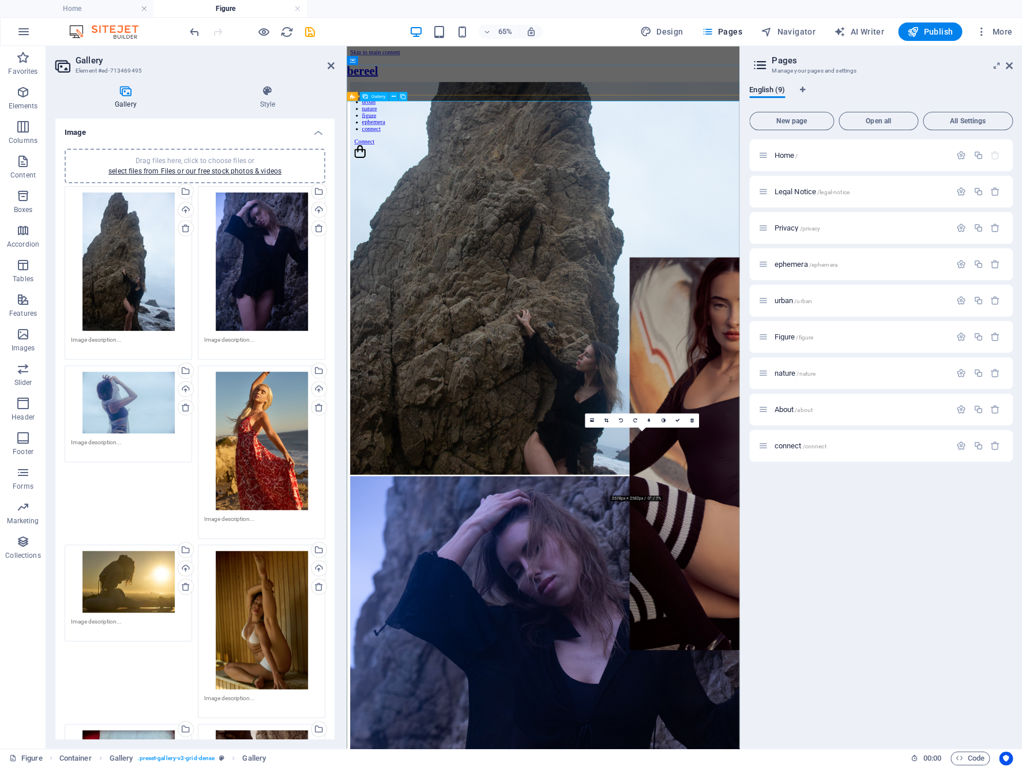
drag, startPoint x: 797, startPoint y: 681, endPoint x: 826, endPoint y: 487, distance: 195.8
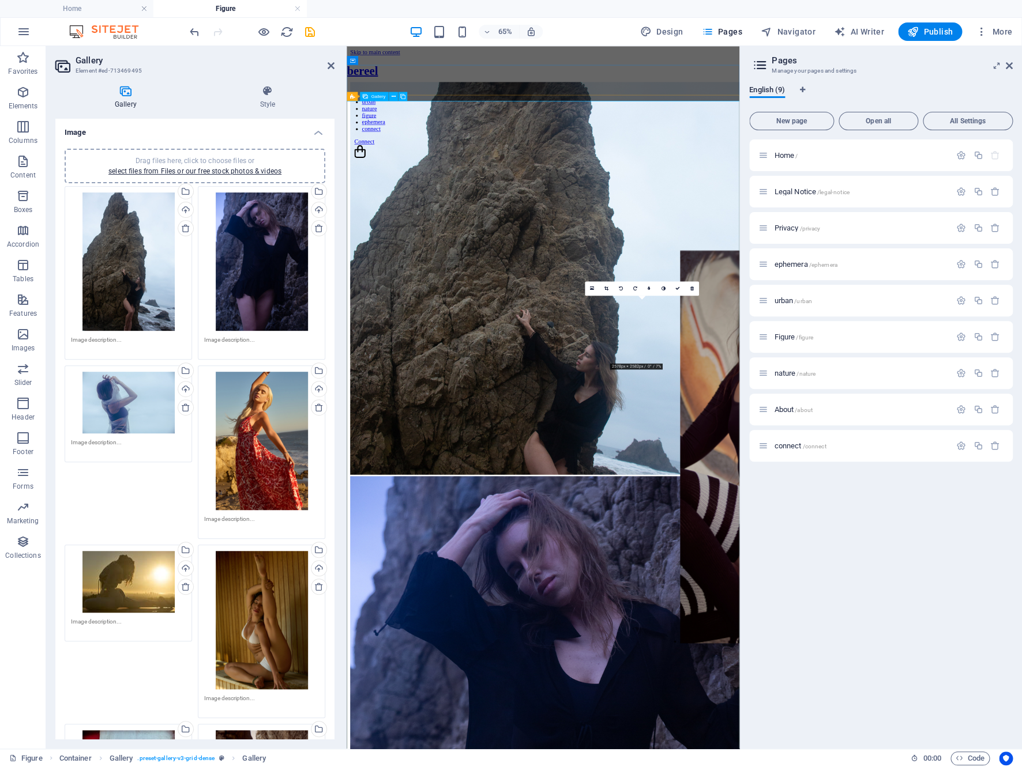
drag, startPoint x: 798, startPoint y: 491, endPoint x: 905, endPoint y: 489, distance: 106.7
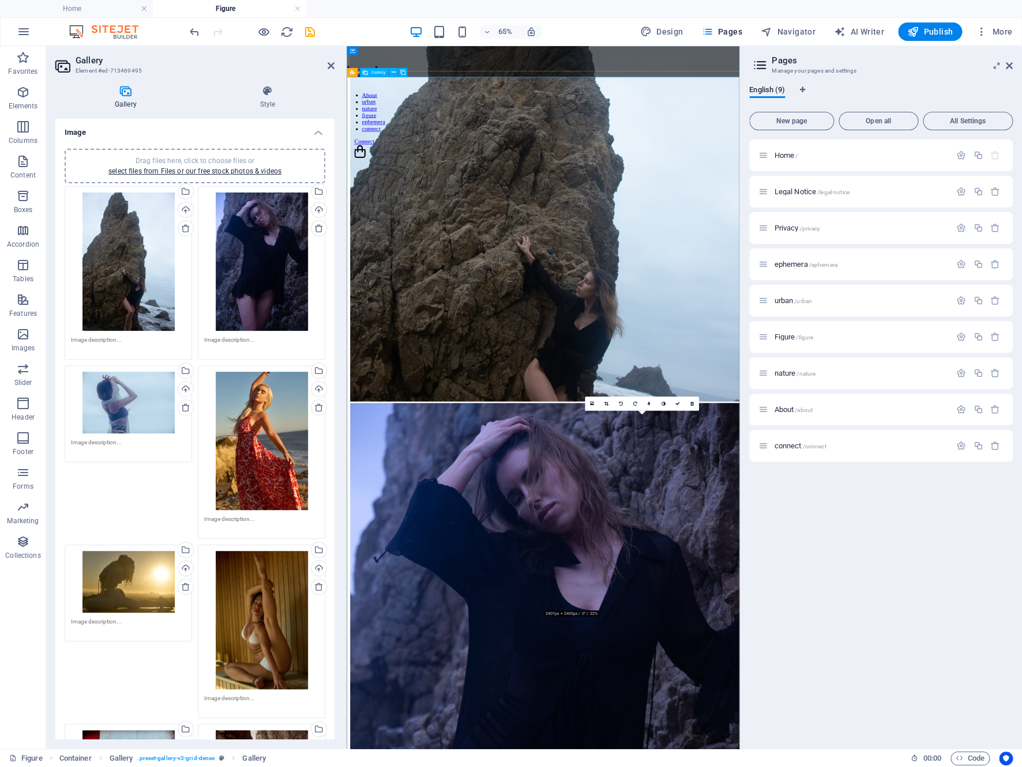
scroll to position [81, 0]
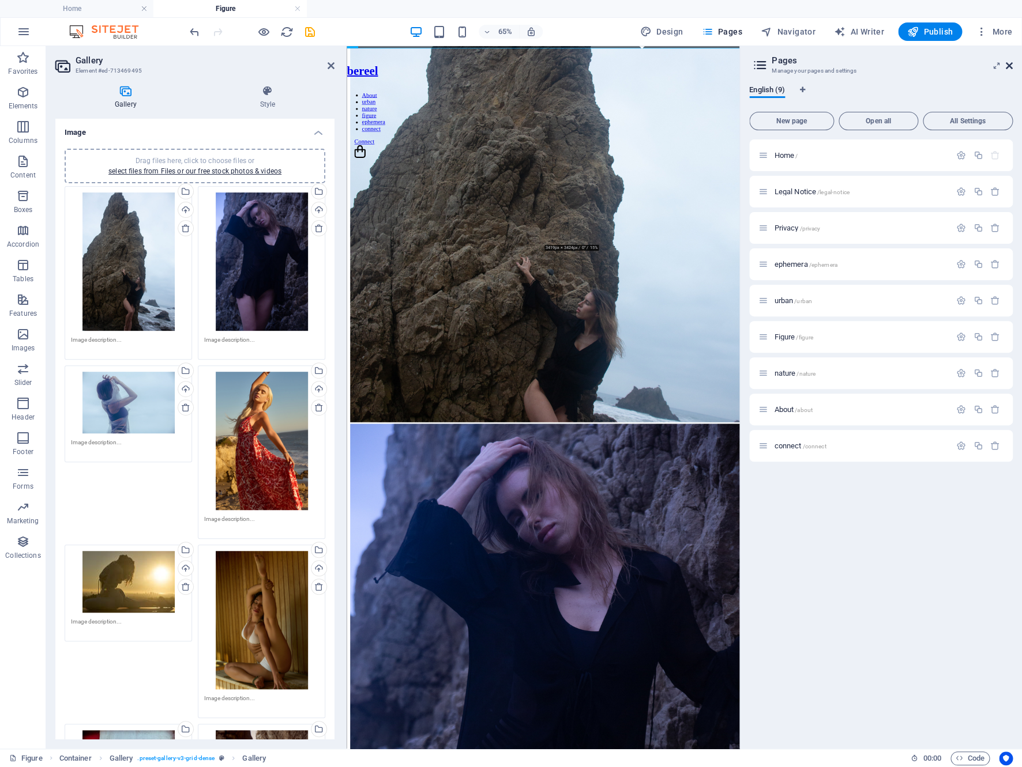
click at [1008, 66] on icon at bounding box center [1008, 65] width 7 height 9
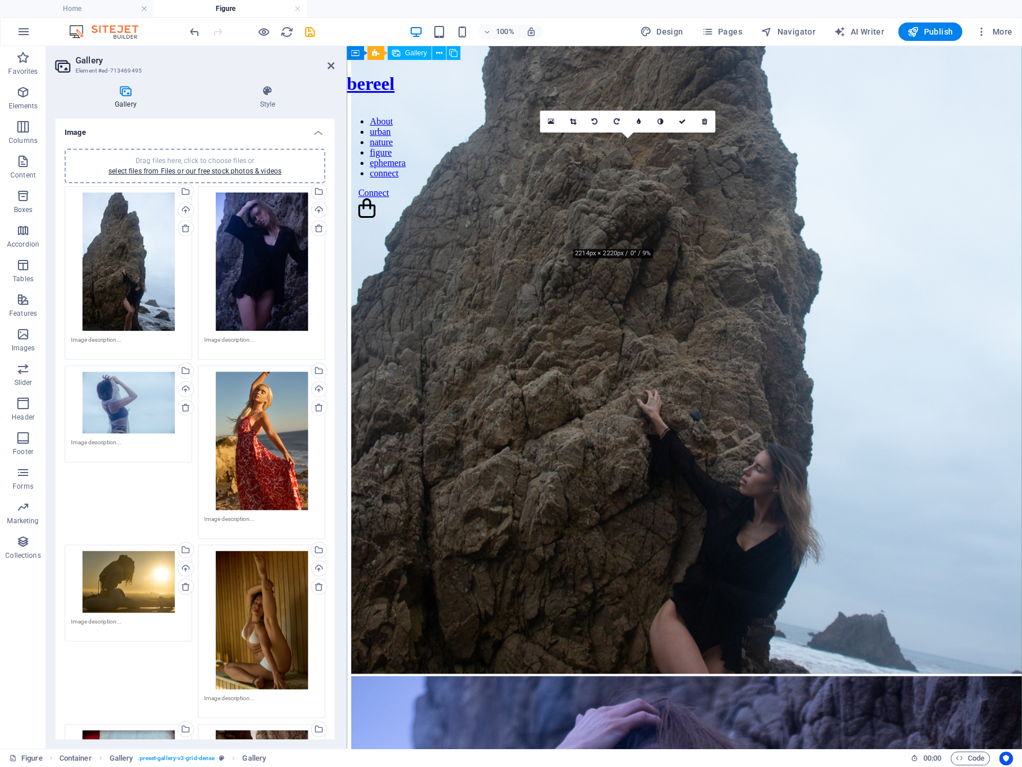
scroll to position [112, 0]
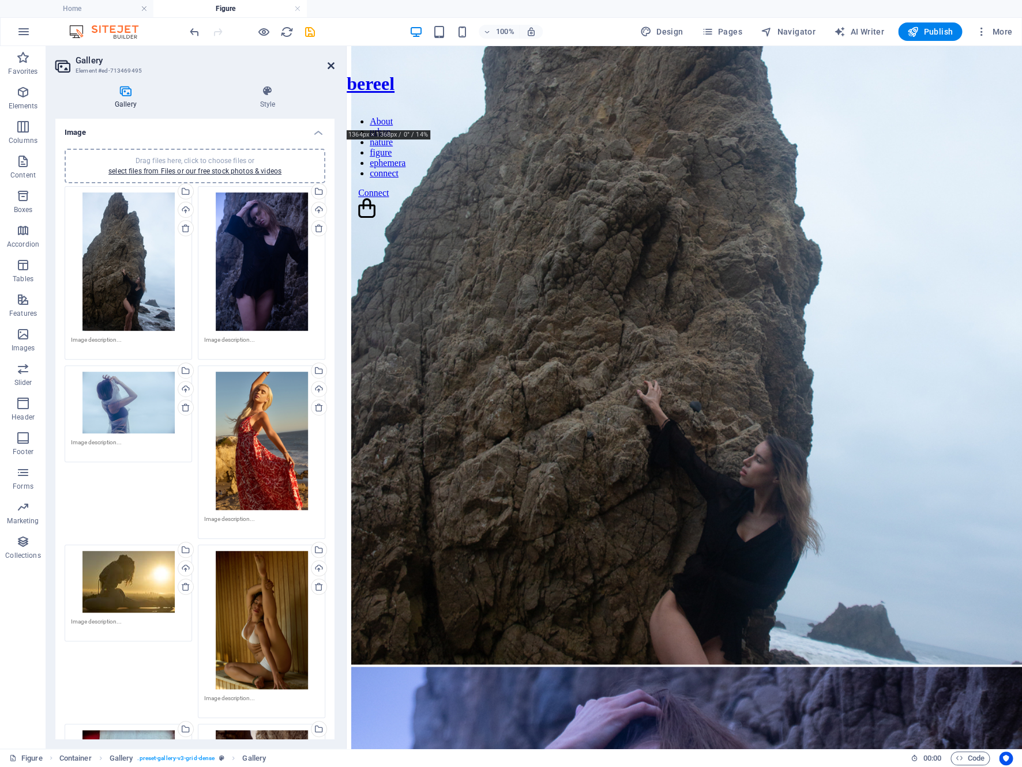
click at [331, 65] on icon at bounding box center [330, 65] width 7 height 9
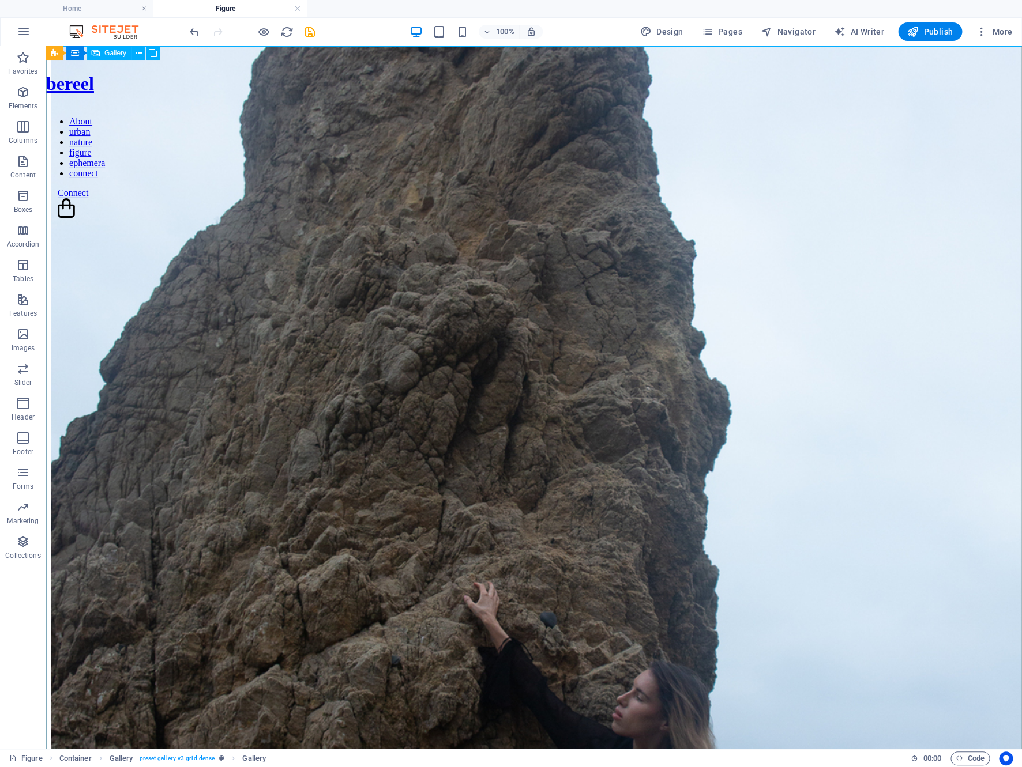
scroll to position [0, 0]
